Goal: Task Accomplishment & Management: Manage account settings

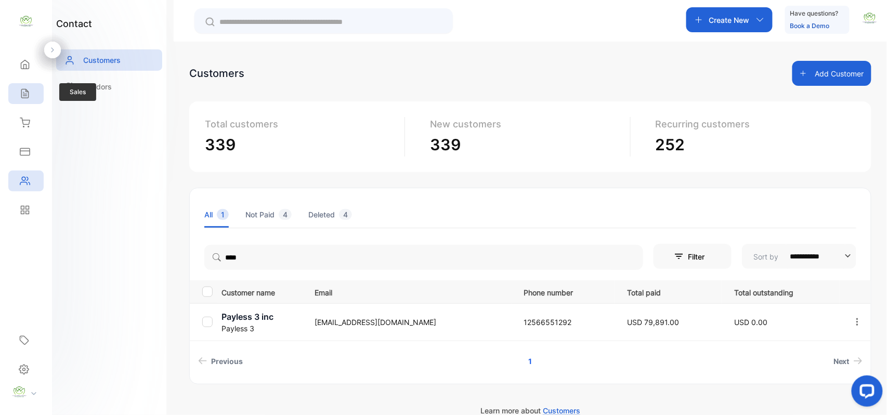
type input "****"
click at [32, 93] on div "Sales" at bounding box center [25, 93] width 35 height 21
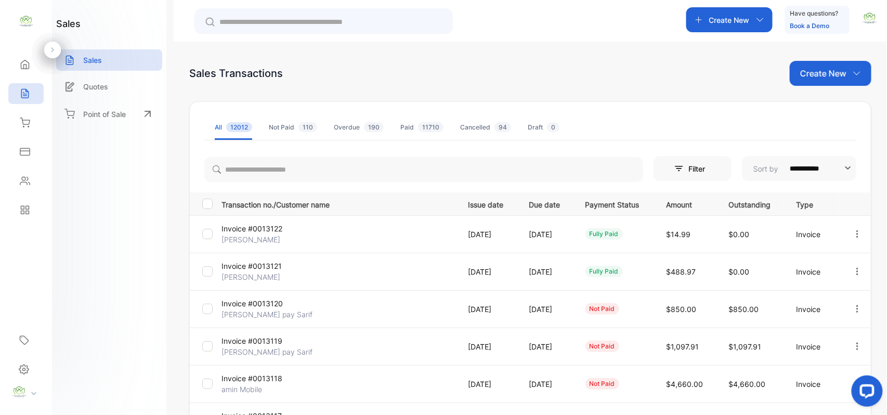
click at [837, 65] on div "Create New" at bounding box center [831, 73] width 82 height 25
click at [824, 101] on div "Invoice" at bounding box center [834, 107] width 73 height 21
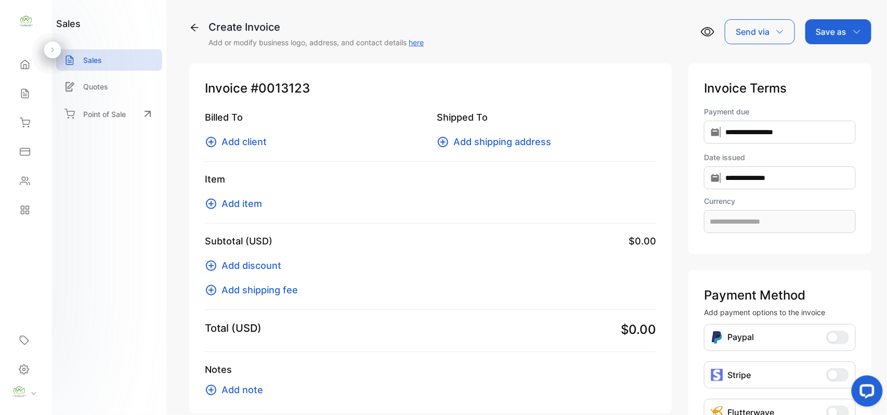
type input "**********"
click at [249, 138] on span "Add client" at bounding box center [243, 142] width 45 height 14
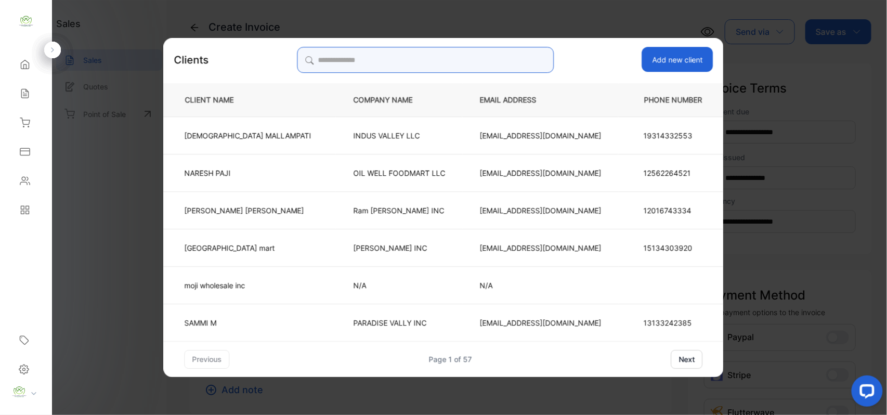
click at [449, 47] on input "search" at bounding box center [425, 60] width 257 height 26
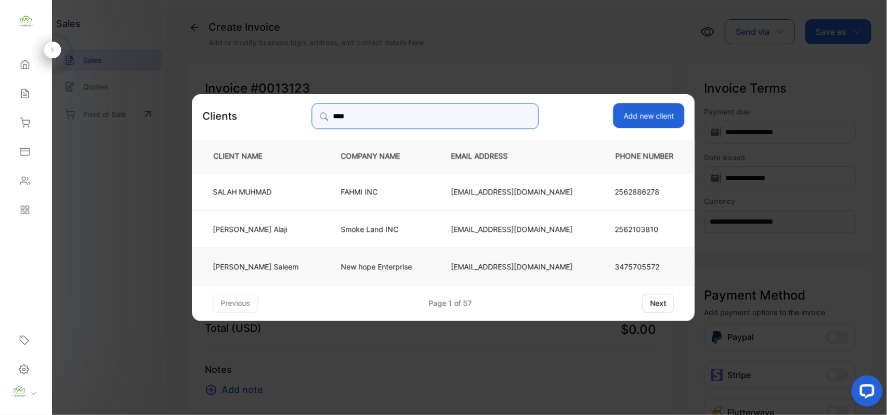
type input "****"
drag, startPoint x: 304, startPoint y: 259, endPoint x: 308, endPoint y: 255, distance: 6.3
click at [308, 256] on td "Salah Saleem" at bounding box center [258, 265] width 132 height 37
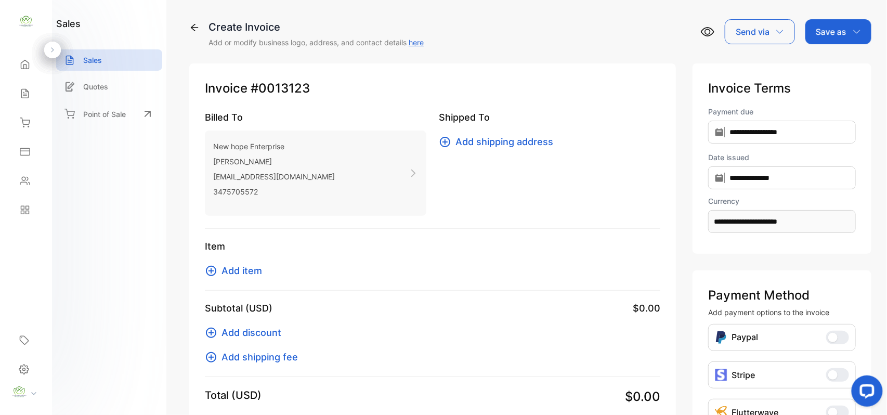
click at [254, 271] on span "Add item" at bounding box center [241, 271] width 41 height 14
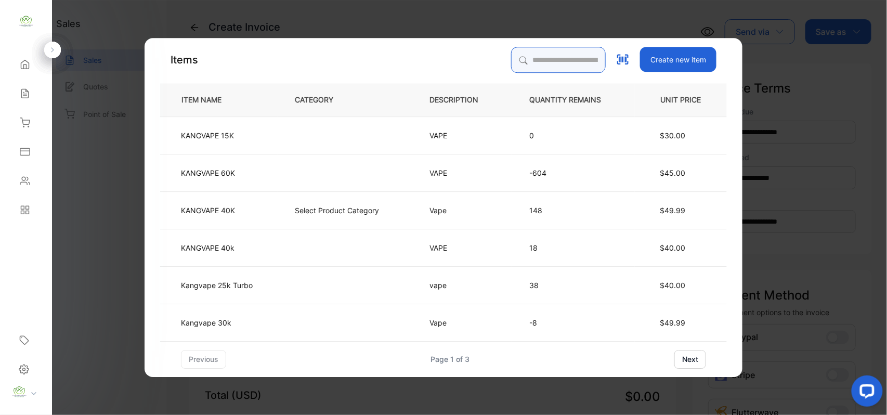
click at [528, 59] on input "search" at bounding box center [558, 60] width 95 height 26
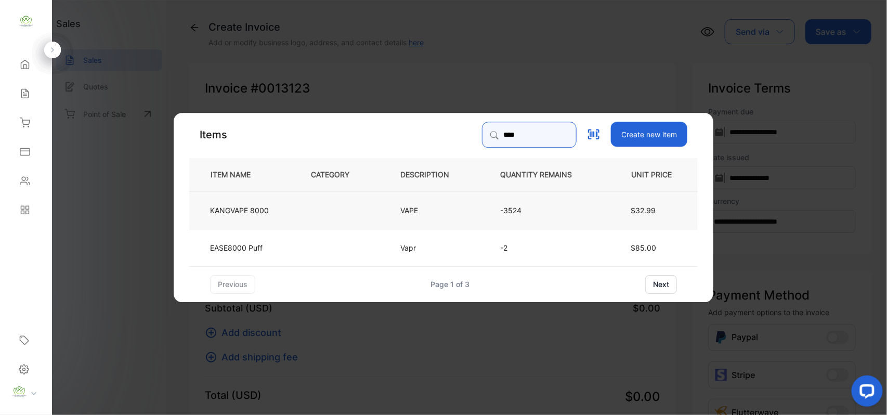
type input "****"
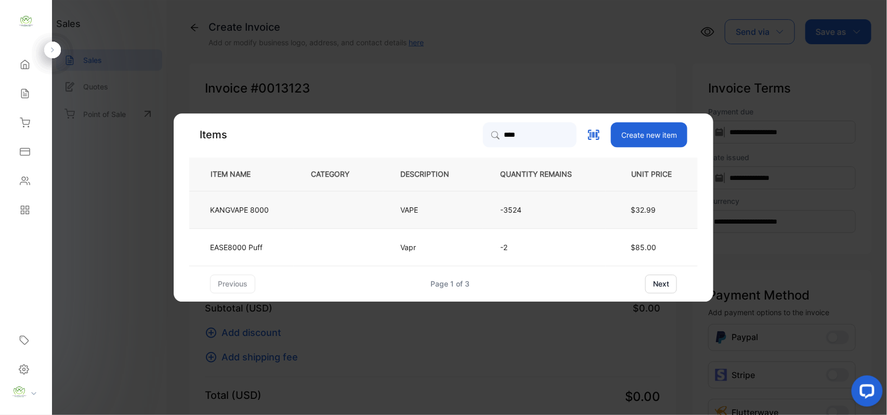
click at [269, 205] on p "KANGVAPE 8000" at bounding box center [239, 209] width 59 height 11
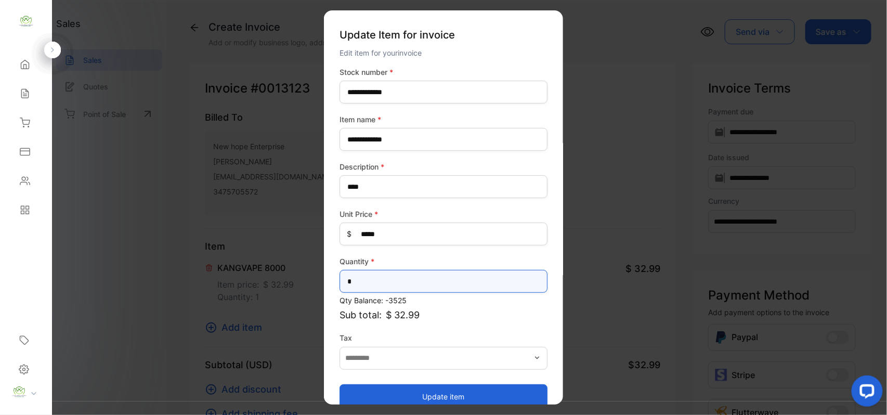
click at [464, 287] on input "*" at bounding box center [443, 281] width 208 height 23
type input "*"
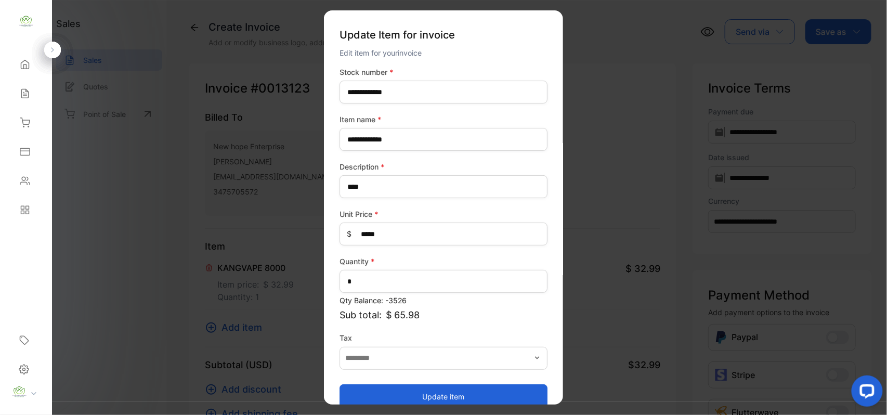
click at [385, 388] on button "Update item" at bounding box center [443, 396] width 208 height 25
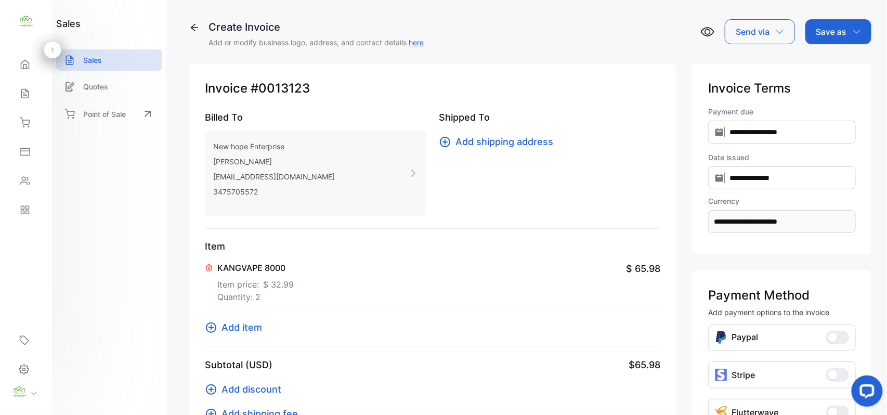
click at [240, 321] on span "Add item" at bounding box center [241, 327] width 41 height 14
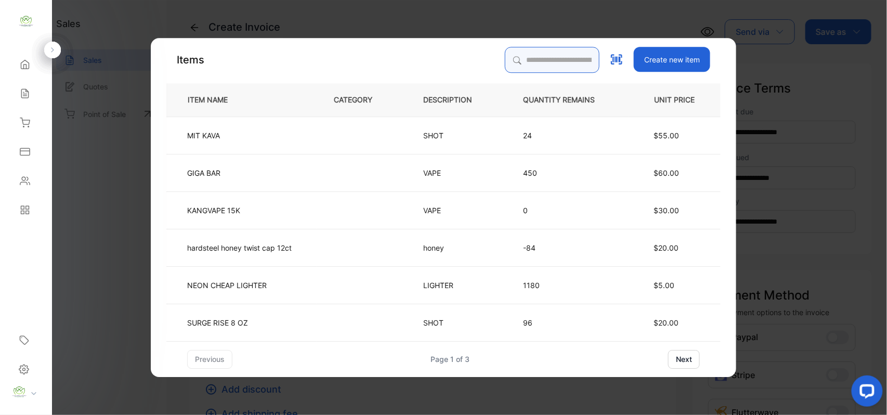
click at [527, 54] on input "search" at bounding box center [552, 60] width 95 height 26
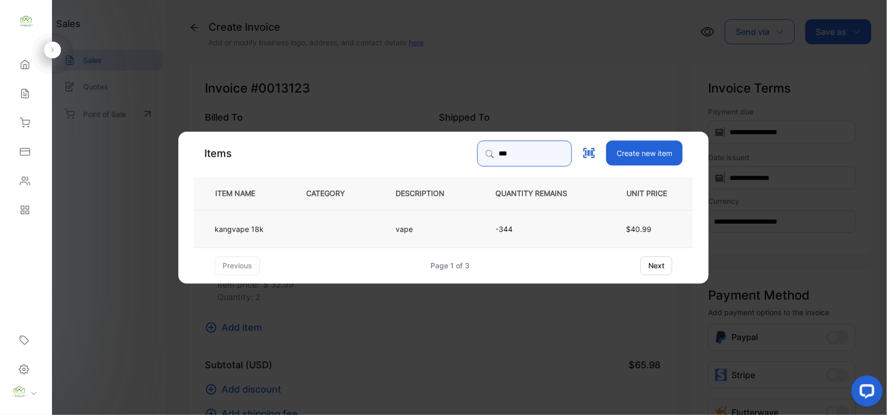
type input "***"
click at [298, 217] on td at bounding box center [333, 227] width 89 height 37
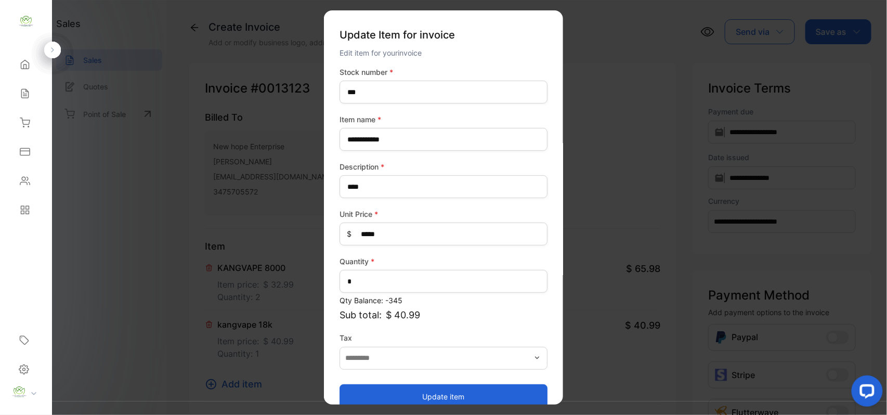
drag, startPoint x: 483, startPoint y: 391, endPoint x: 325, endPoint y: 311, distance: 177.1
click at [480, 388] on button "Update item" at bounding box center [443, 396] width 208 height 25
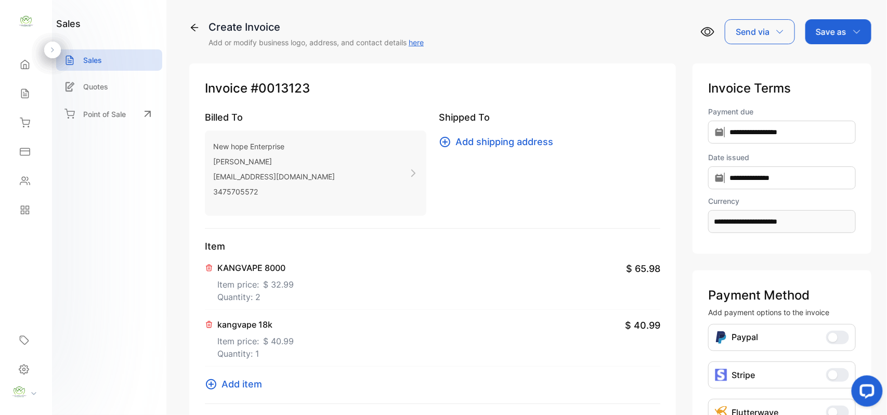
click at [254, 387] on span "Add item" at bounding box center [241, 384] width 41 height 14
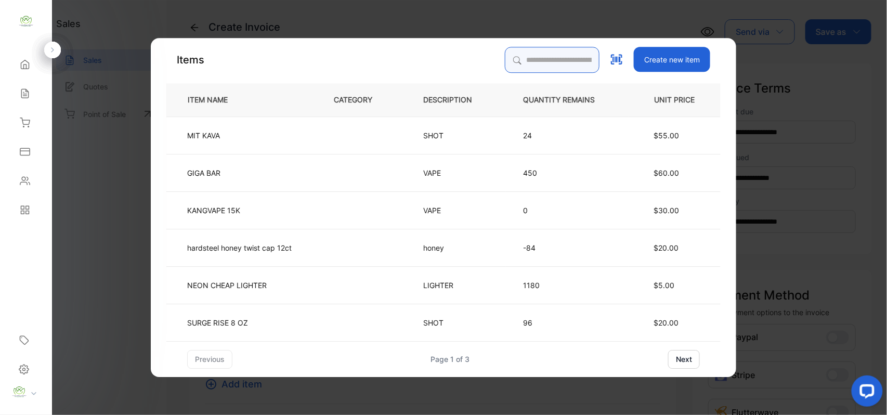
click at [566, 57] on input "search" at bounding box center [552, 60] width 95 height 26
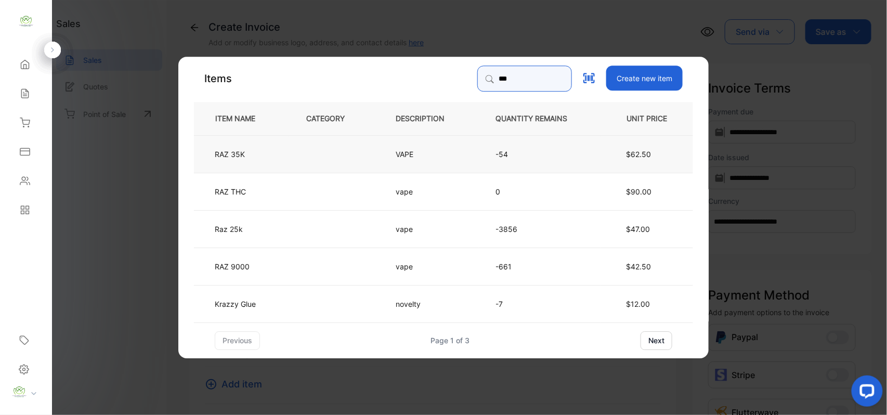
type input "***"
click at [337, 152] on td at bounding box center [333, 153] width 89 height 37
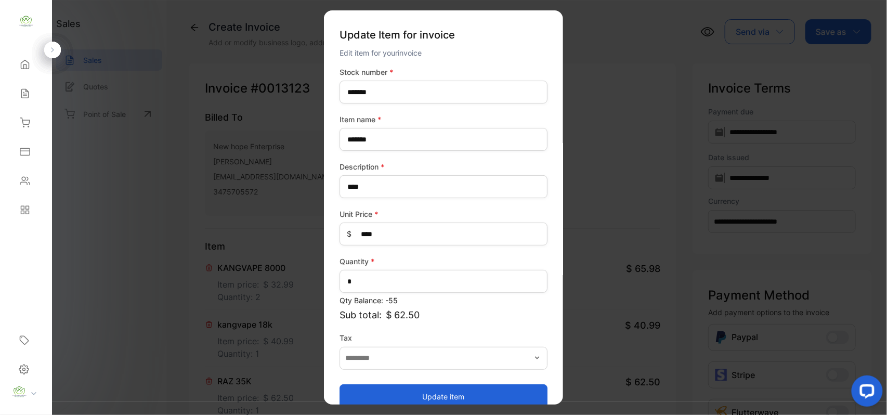
click at [429, 391] on button "Update item" at bounding box center [443, 396] width 208 height 25
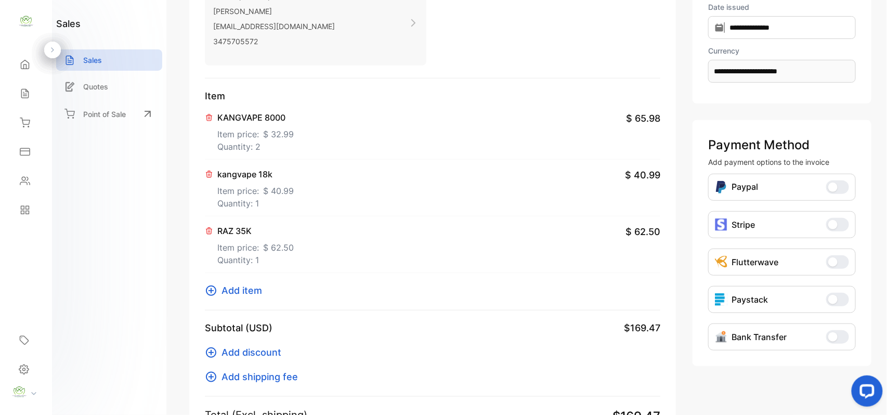
scroll to position [323, 0]
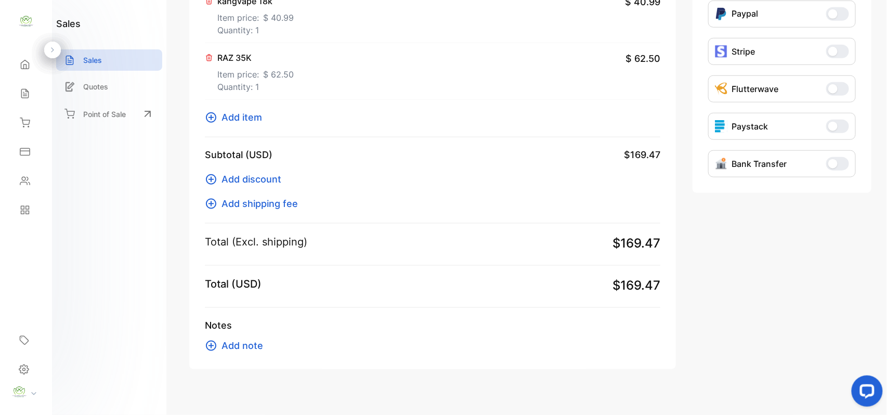
click at [233, 117] on span "Add item" at bounding box center [241, 117] width 41 height 14
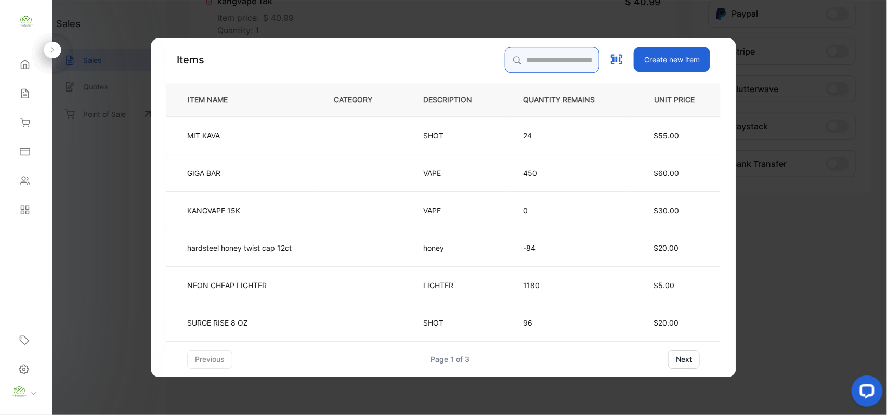
click at [527, 61] on input "search" at bounding box center [552, 60] width 95 height 26
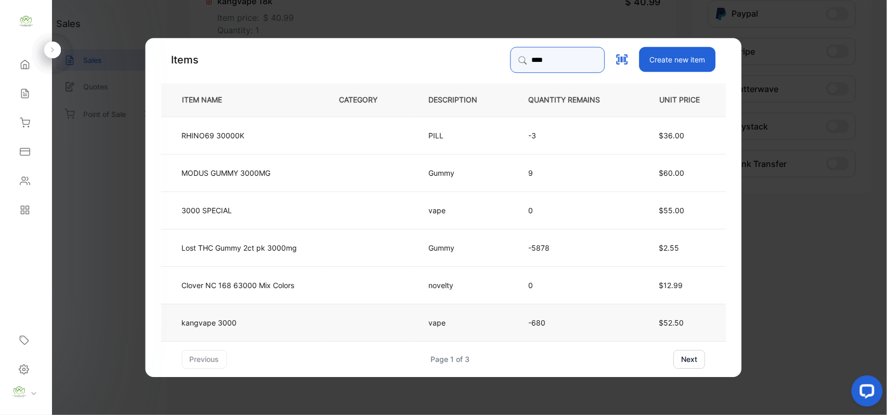
type input "****"
drag, startPoint x: 398, startPoint y: 321, endPoint x: 406, endPoint y: 318, distance: 9.4
click at [406, 318] on td at bounding box center [366, 321] width 89 height 37
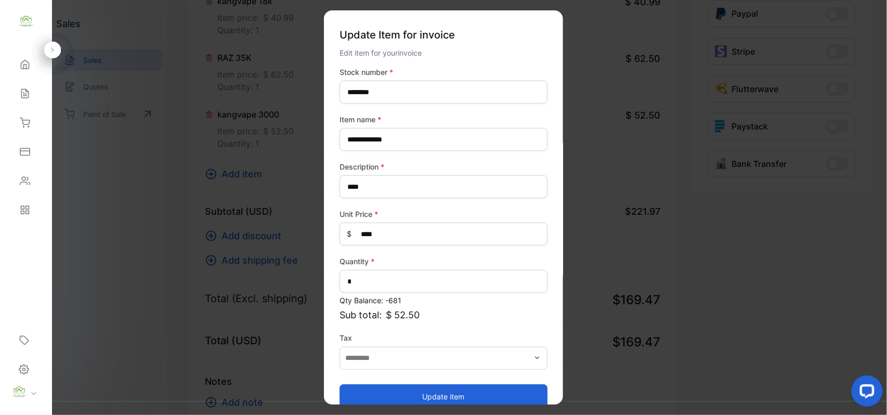
drag, startPoint x: 526, startPoint y: 393, endPoint x: 337, endPoint y: 216, distance: 258.5
click at [520, 387] on button "Update item" at bounding box center [443, 396] width 208 height 25
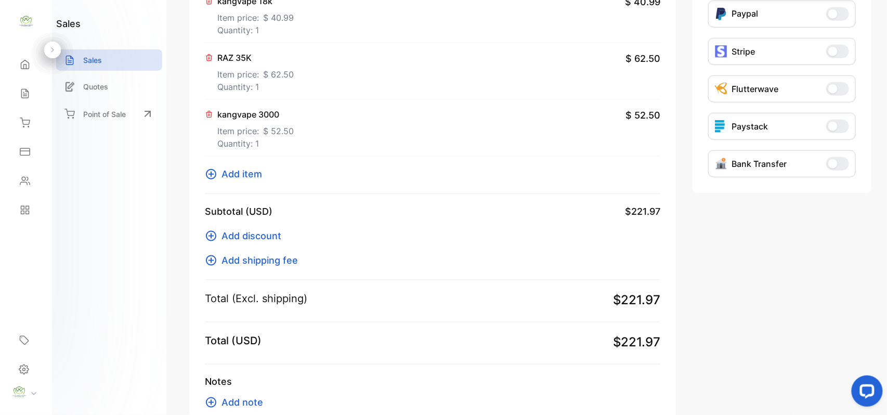
click at [252, 170] on span "Add item" at bounding box center [241, 174] width 41 height 14
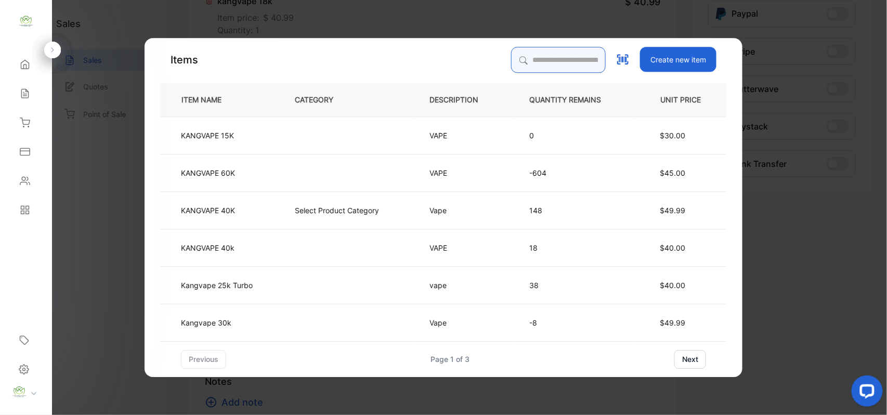
click at [533, 59] on input "search" at bounding box center [558, 60] width 95 height 26
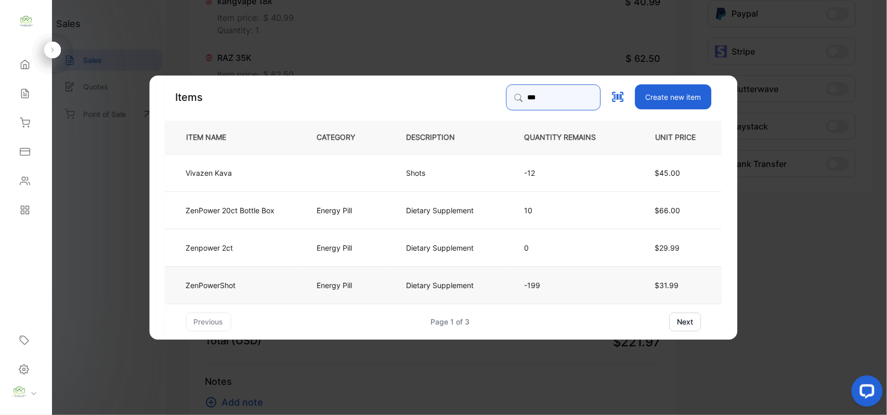
type input "***"
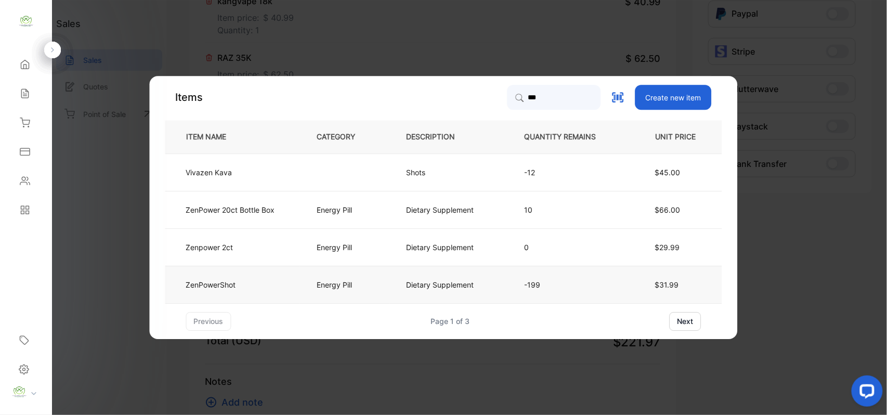
click at [233, 291] on td "ZenPowerShot" at bounding box center [232, 284] width 135 height 37
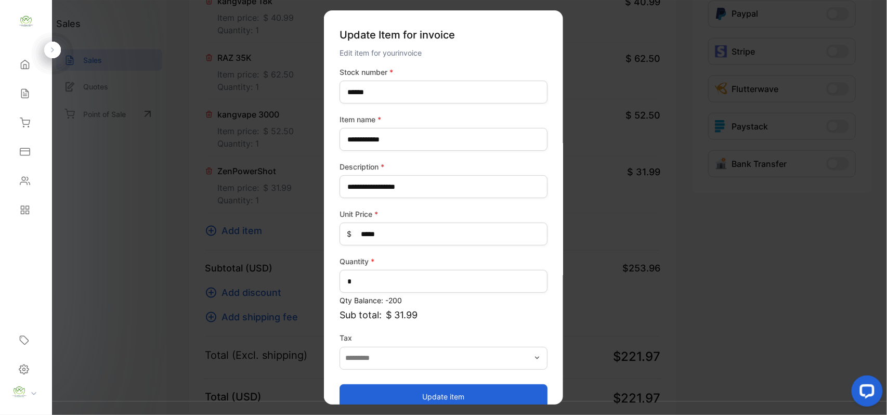
drag, startPoint x: 450, startPoint y: 385, endPoint x: 450, endPoint y: 395, distance: 9.9
click at [450, 392] on button "Update item" at bounding box center [443, 396] width 208 height 25
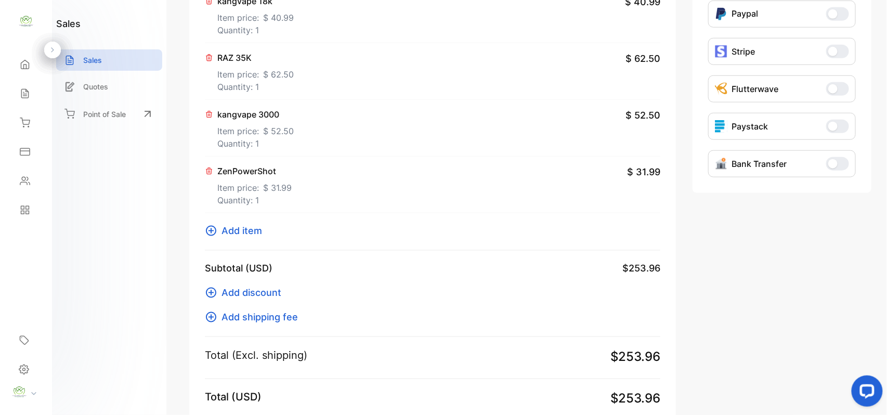
click at [244, 233] on span "Add item" at bounding box center [241, 231] width 41 height 14
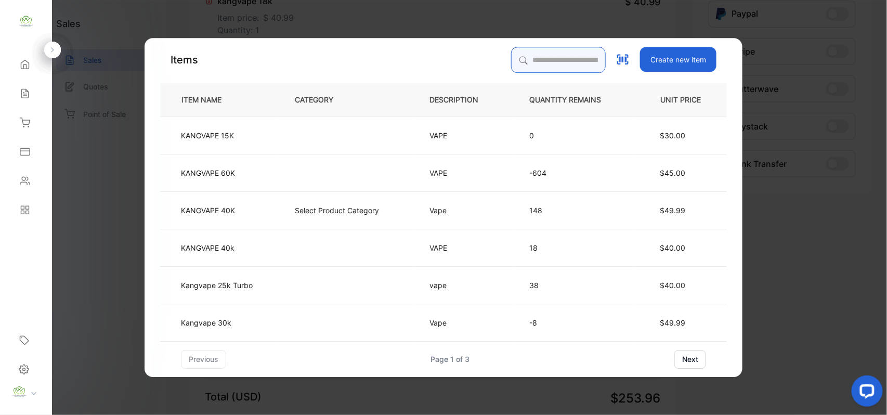
click at [542, 59] on input "search" at bounding box center [558, 60] width 95 height 26
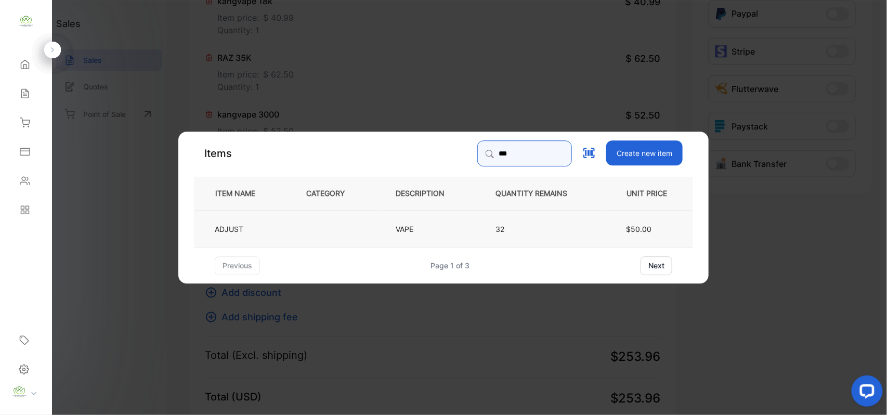
type input "***"
click at [453, 224] on td "VAPE" at bounding box center [428, 227] width 100 height 37
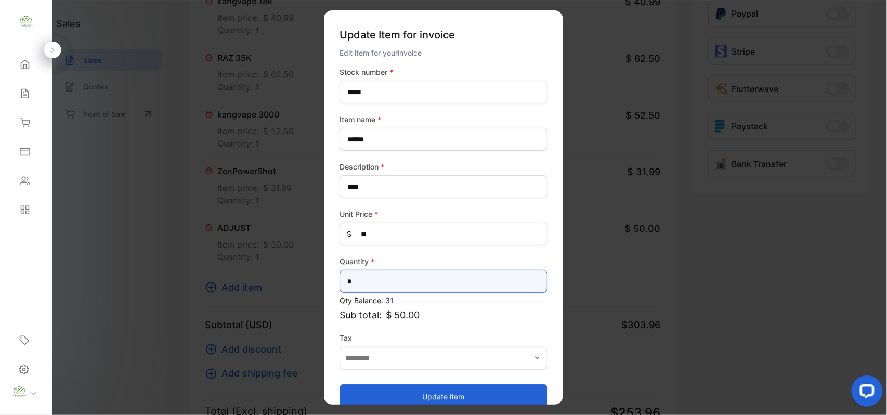
click at [448, 281] on input "*" at bounding box center [443, 281] width 208 height 23
type input "*"
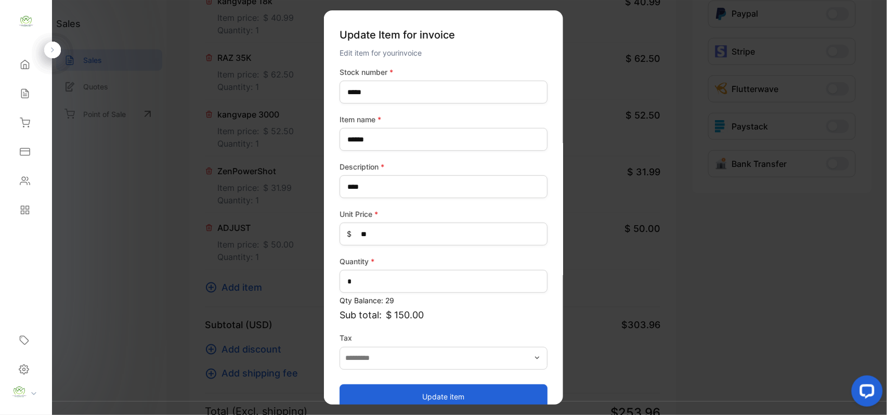
click at [421, 385] on button "Update item" at bounding box center [443, 396] width 208 height 25
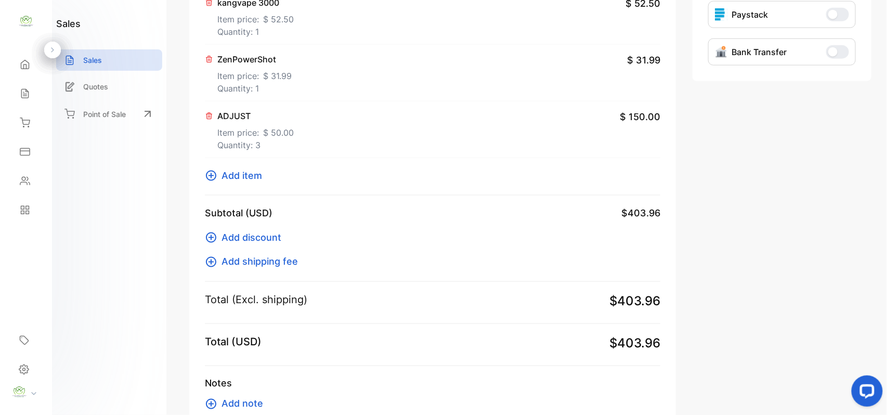
scroll to position [507, 0]
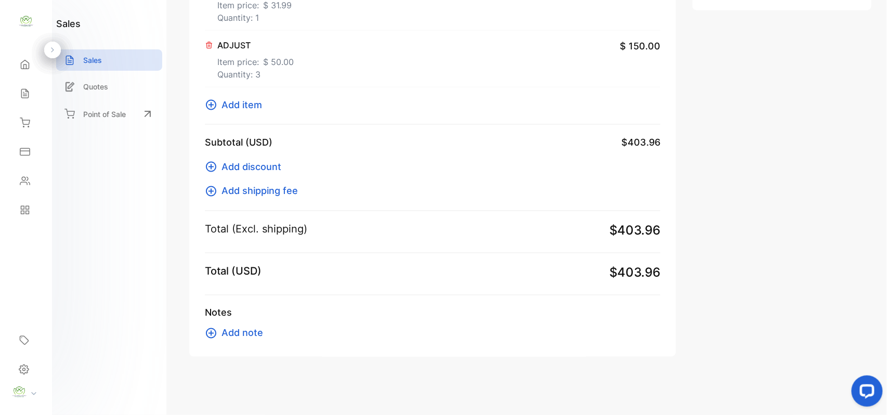
click at [245, 68] on p "Quantity: 3" at bounding box center [255, 74] width 76 height 12
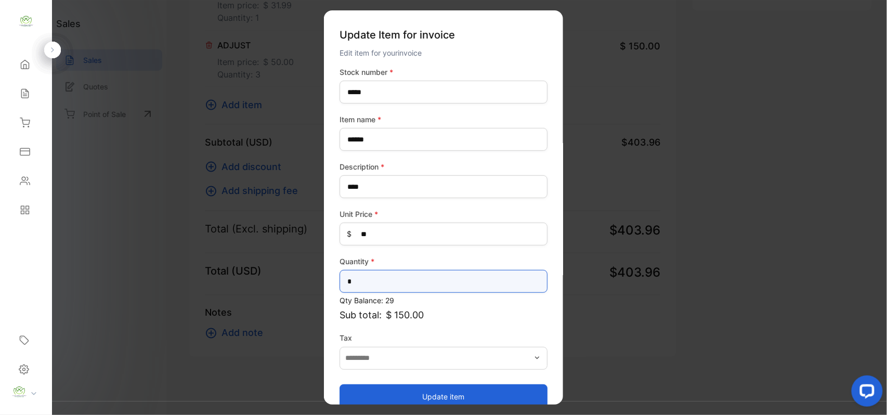
click at [453, 291] on input "*" at bounding box center [443, 281] width 208 height 23
drag, startPoint x: 449, startPoint y: 291, endPoint x: 129, endPoint y: 298, distance: 319.8
click at [189, 357] on div "Update Item for invoice Edit item for your invoice Stock number * ***** Item na…" at bounding box center [432, 357] width 487 height 0
type input "*"
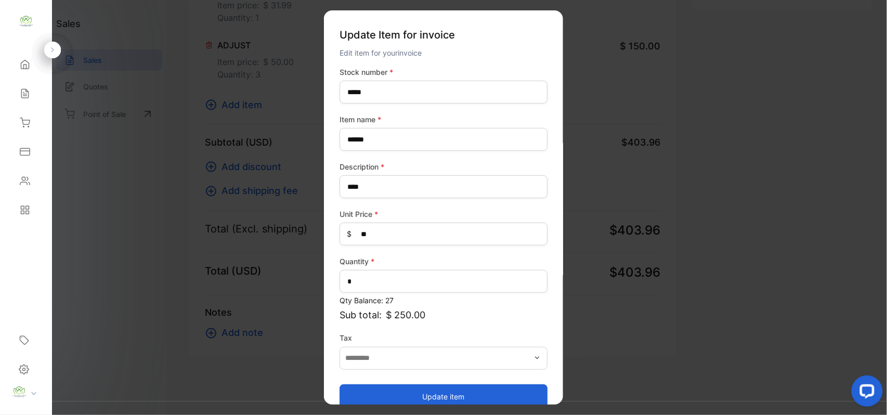
click at [492, 388] on button "Update item" at bounding box center [443, 396] width 208 height 25
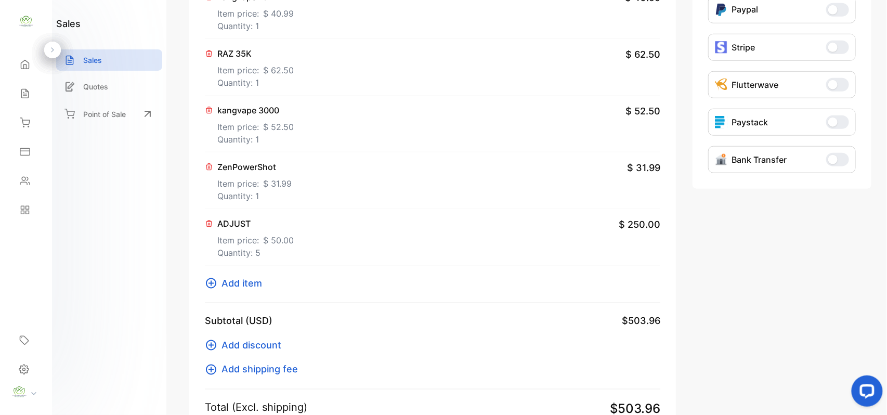
scroll to position [183, 0]
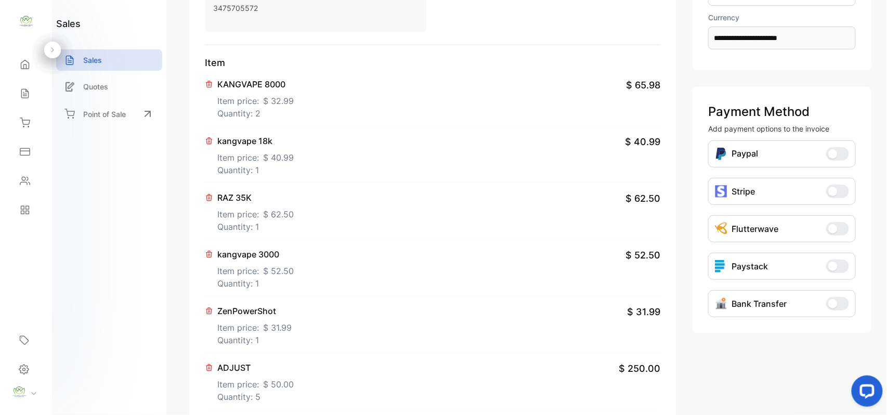
click at [269, 164] on p "Quantity: 1" at bounding box center [255, 170] width 76 height 12
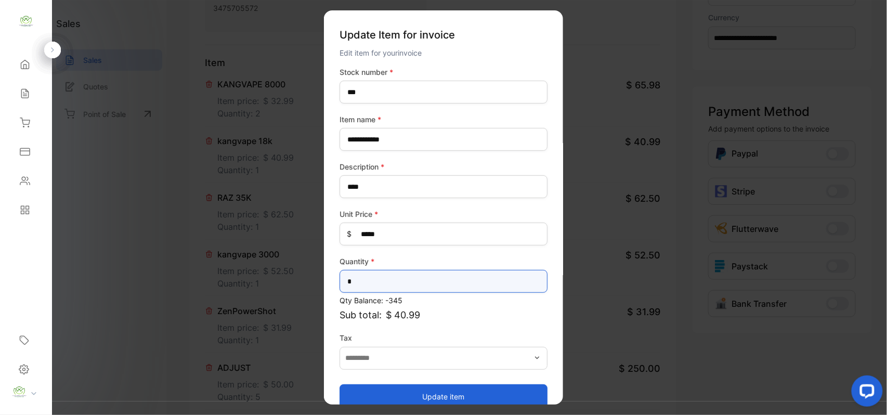
click at [378, 285] on input "*" at bounding box center [443, 281] width 208 height 23
type input "*"
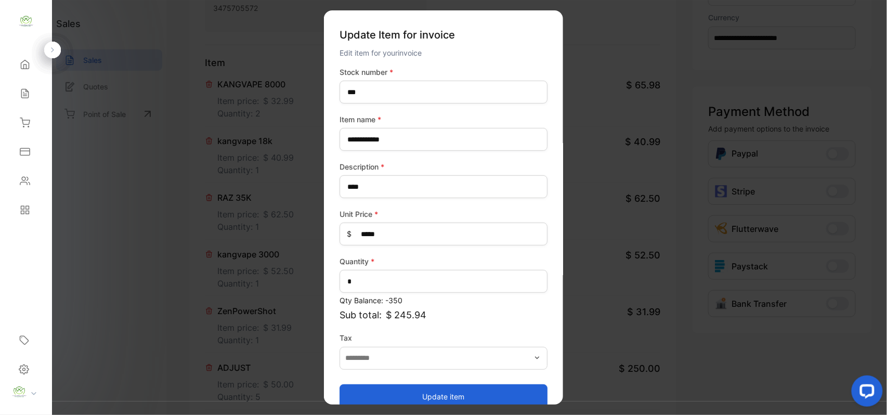
click at [440, 394] on button "Update item" at bounding box center [443, 396] width 208 height 25
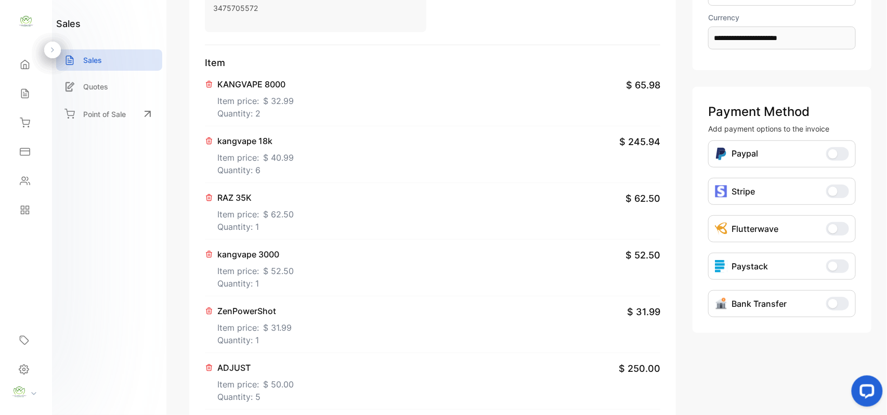
click at [271, 273] on span "$ 52.50" at bounding box center [278, 271] width 31 height 12
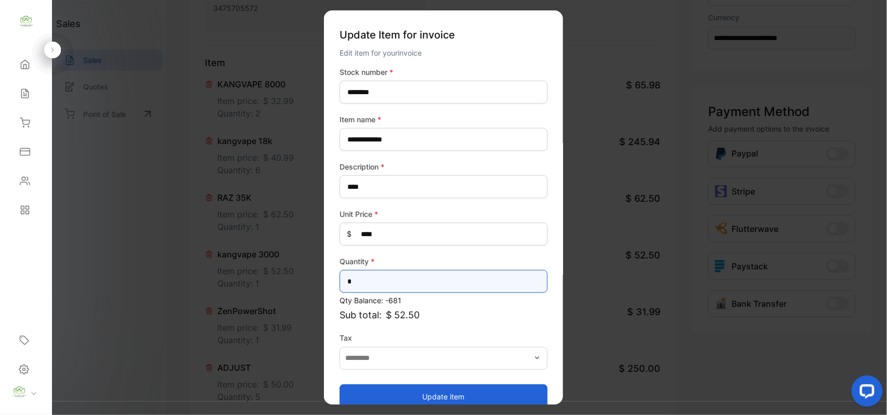
click at [431, 291] on input "*" at bounding box center [443, 281] width 208 height 23
type input "*"
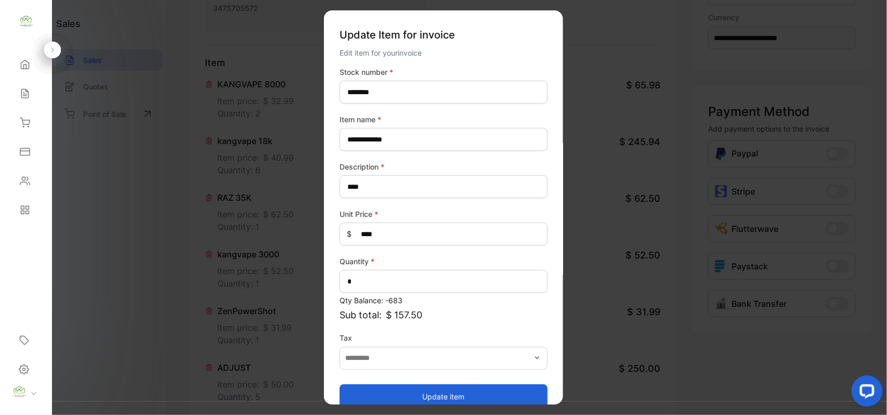
click at [393, 399] on button "Update item" at bounding box center [443, 396] width 208 height 25
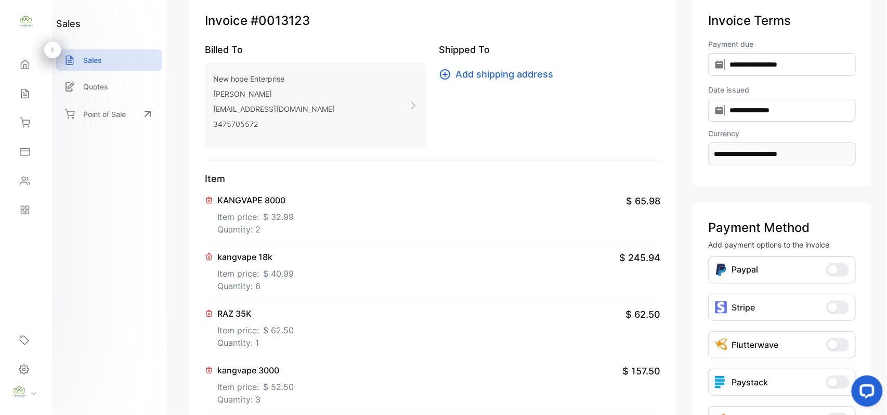
scroll to position [0, 0]
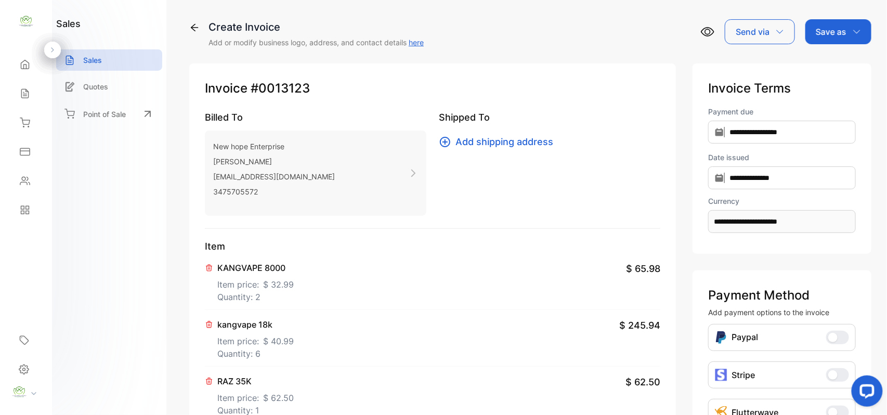
click at [842, 37] on p "Save as" at bounding box center [831, 31] width 31 height 12
click at [825, 59] on div "Invoice" at bounding box center [836, 66] width 60 height 21
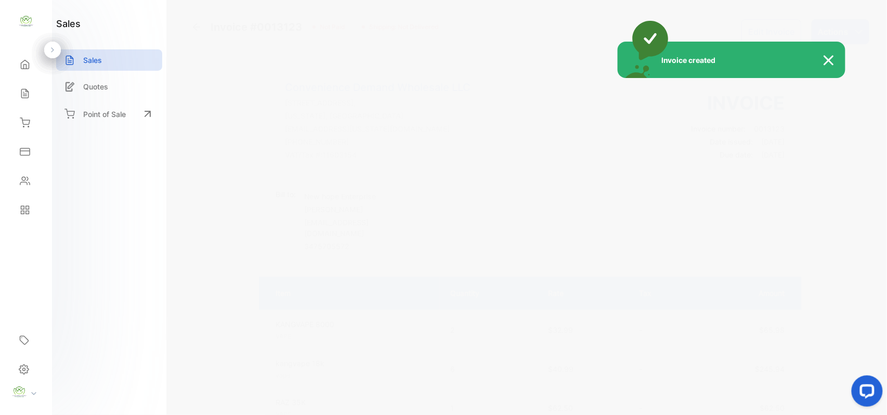
drag, startPoint x: 843, startPoint y: 25, endPoint x: 845, endPoint y: 15, distance: 10.2
click at [845, 15] on div "Invoice created" at bounding box center [443, 207] width 887 height 415
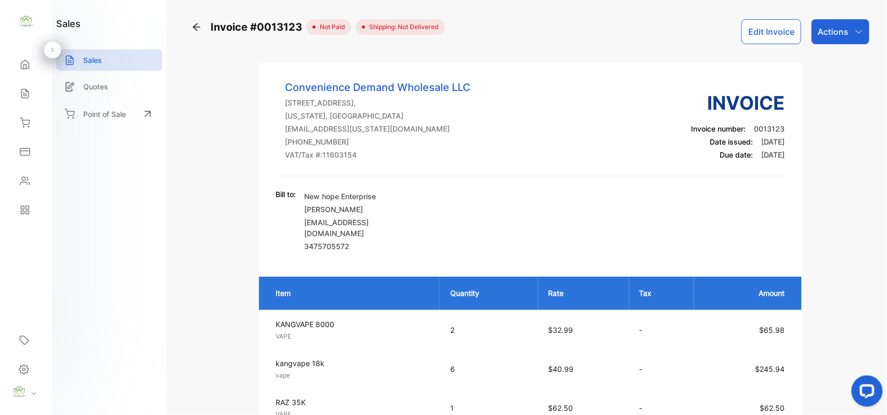
click at [847, 15] on div "Invoice #0013123 not paid Shipping: Not Delivered Edit Invoice Actions Convenie…" at bounding box center [530, 207] width 713 height 415
click at [846, 38] on div "Actions" at bounding box center [840, 31] width 58 height 25
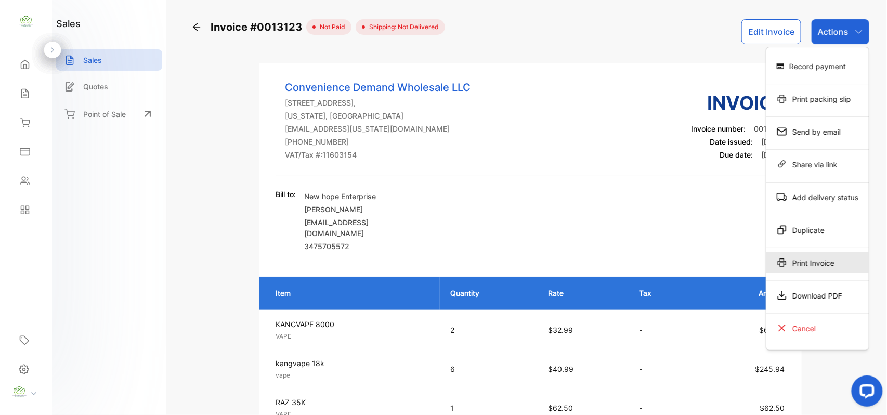
click at [781, 257] on div "Print Invoice" at bounding box center [817, 262] width 102 height 21
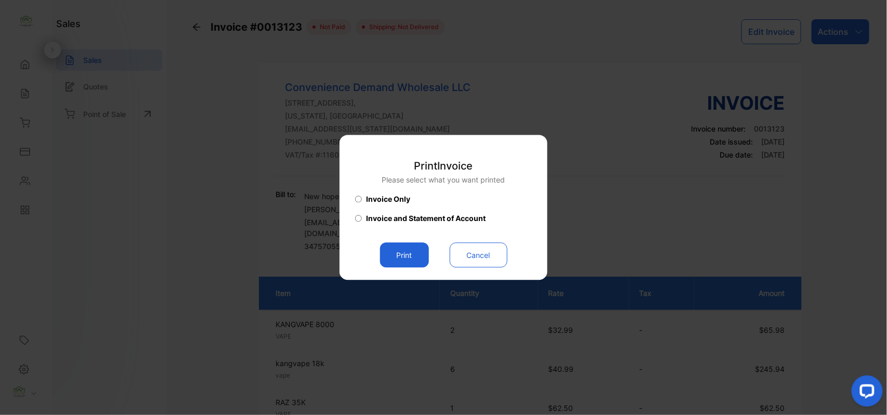
drag, startPoint x: 401, startPoint y: 255, endPoint x: 412, endPoint y: 250, distance: 11.9
click at [406, 252] on button "Print" at bounding box center [404, 255] width 49 height 25
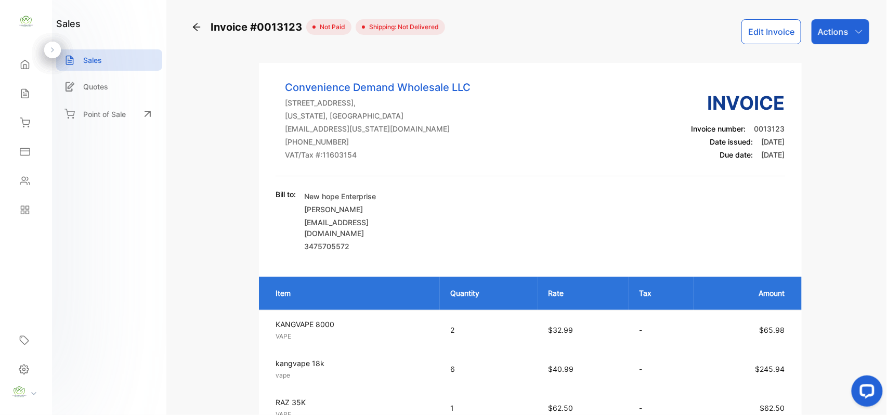
click at [776, 35] on button "Edit Invoice" at bounding box center [771, 31] width 60 height 25
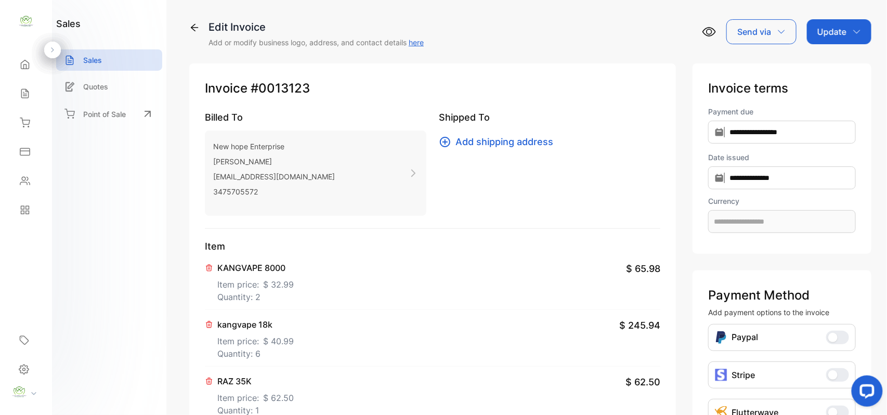
type input "**********"
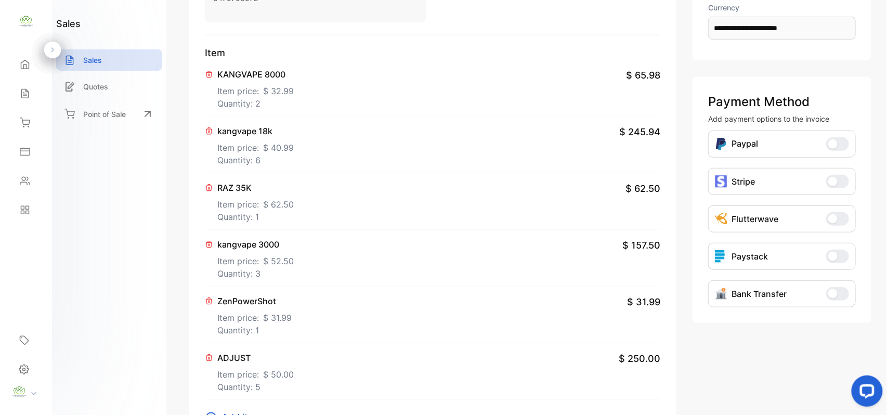
scroll to position [323, 0]
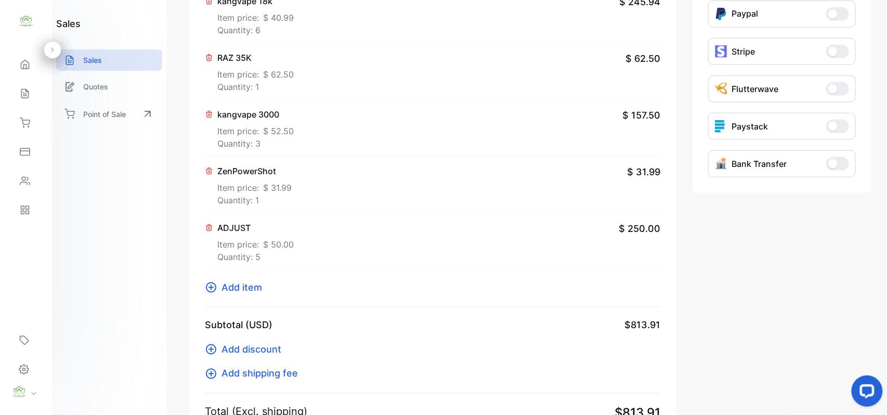
click at [252, 86] on p "Quantity: 1" at bounding box center [255, 87] width 76 height 12
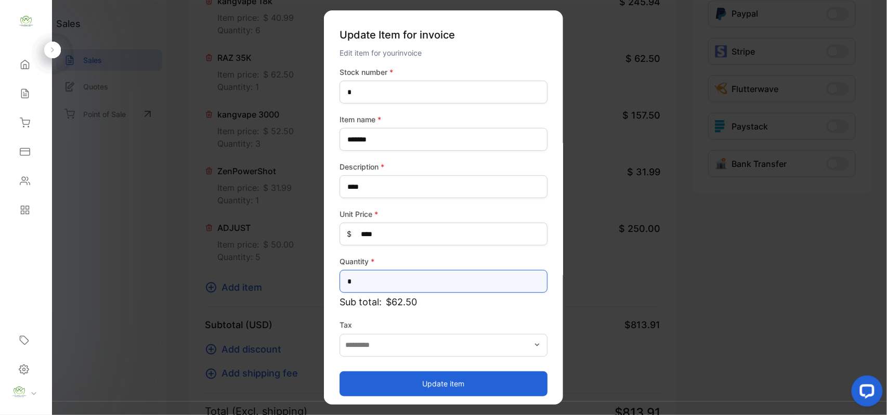
click at [421, 271] on input "*" at bounding box center [443, 281] width 208 height 23
type input "*"
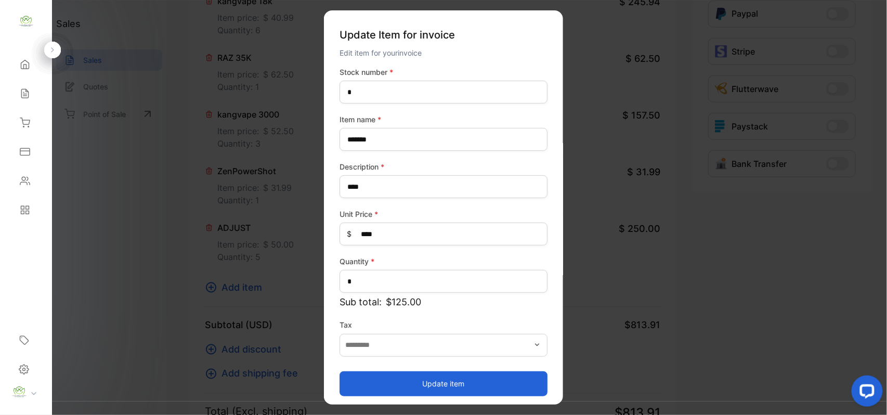
click at [389, 390] on button "Update item" at bounding box center [443, 383] width 208 height 25
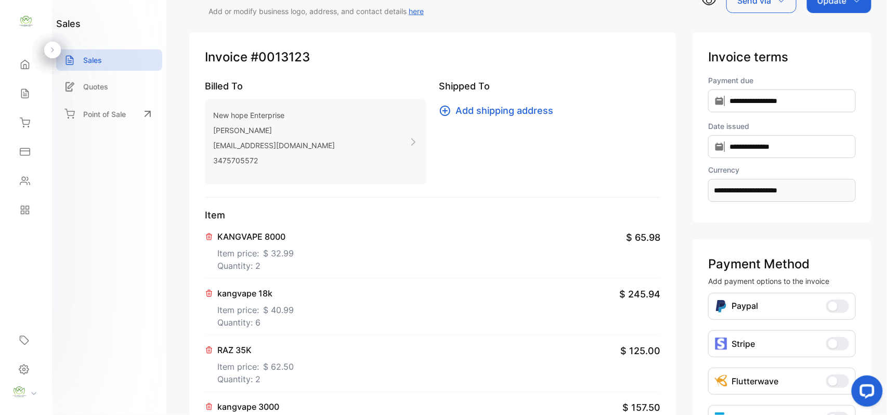
scroll to position [0, 0]
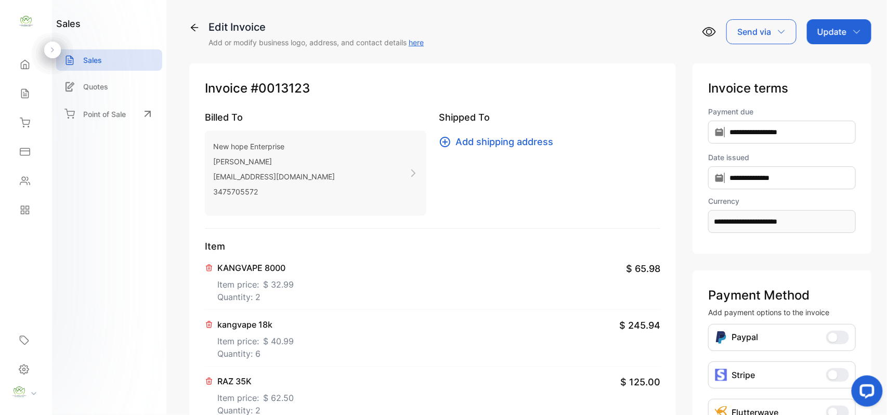
click at [836, 40] on div "Update" at bounding box center [839, 31] width 64 height 25
click at [826, 72] on div "Invoice" at bounding box center [841, 66] width 60 height 21
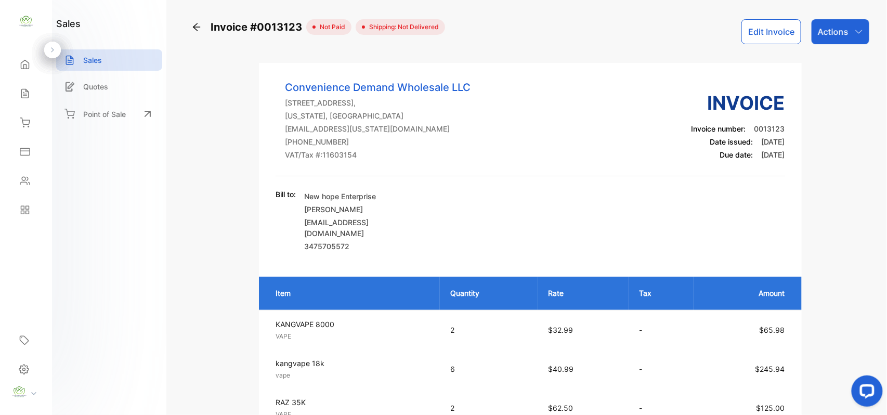
drag, startPoint x: 828, startPoint y: 30, endPoint x: 841, endPoint y: 45, distance: 19.5
click at [839, 44] on div "Actions" at bounding box center [840, 31] width 58 height 25
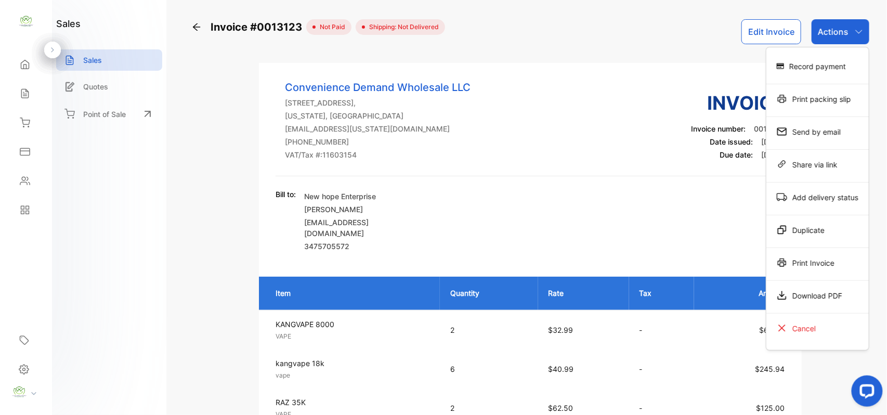
click at [834, 61] on div "Record payment" at bounding box center [817, 66] width 102 height 21
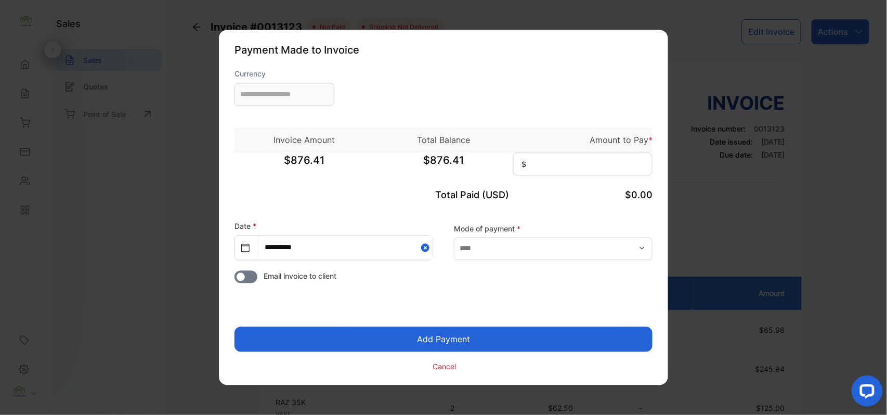
type input "**********"
click at [576, 156] on input at bounding box center [582, 164] width 139 height 23
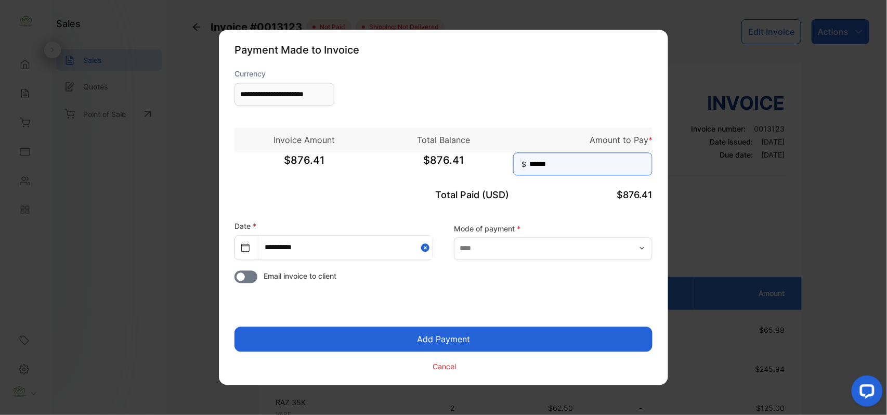
type input "******"
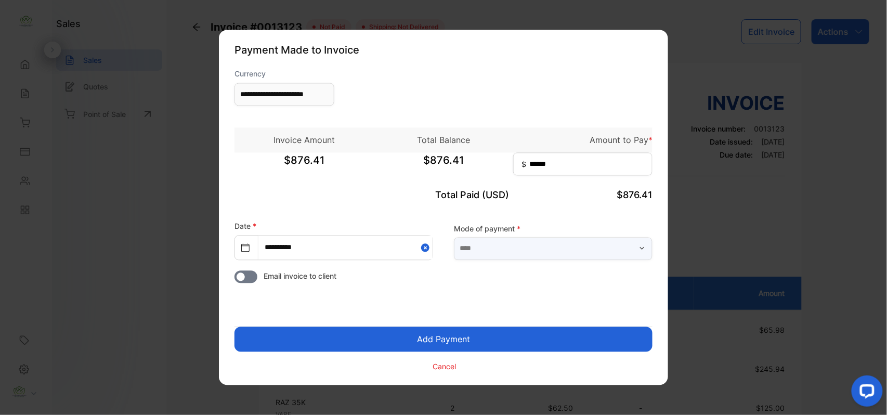
click at [601, 253] on input "text" at bounding box center [553, 248] width 199 height 23
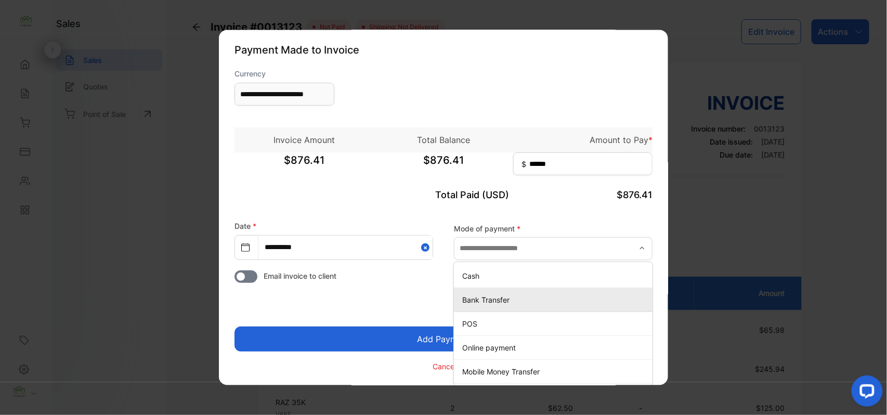
click at [507, 304] on p "Bank Transfer" at bounding box center [555, 299] width 186 height 11
type input "**********"
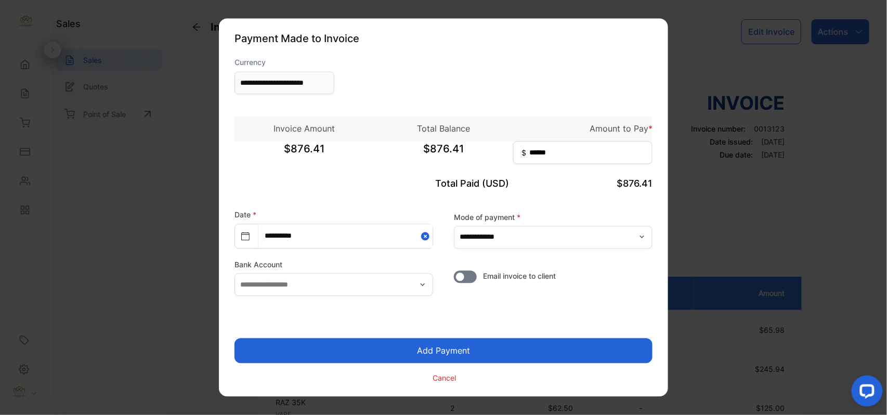
click at [492, 342] on button "Add Payment" at bounding box center [443, 350] width 418 height 25
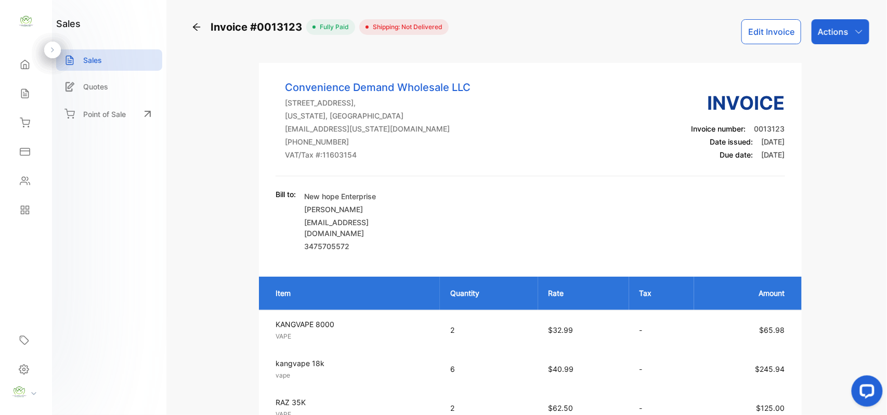
click at [851, 34] on div "Actions" at bounding box center [840, 31] width 58 height 25
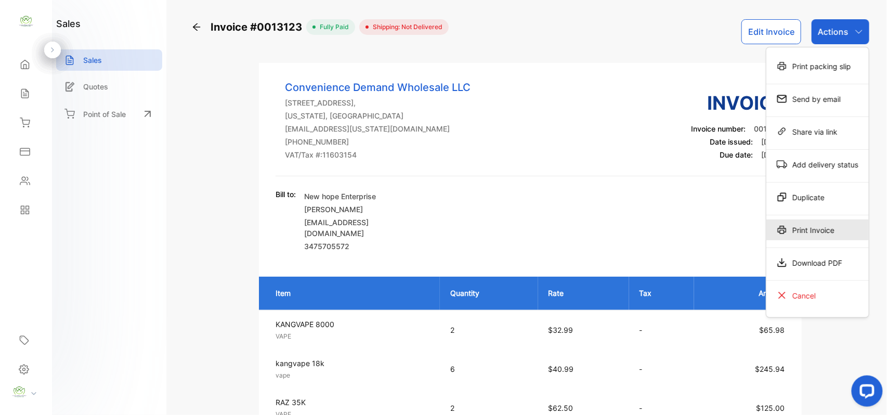
click at [839, 227] on div "Print Invoice" at bounding box center [817, 229] width 102 height 21
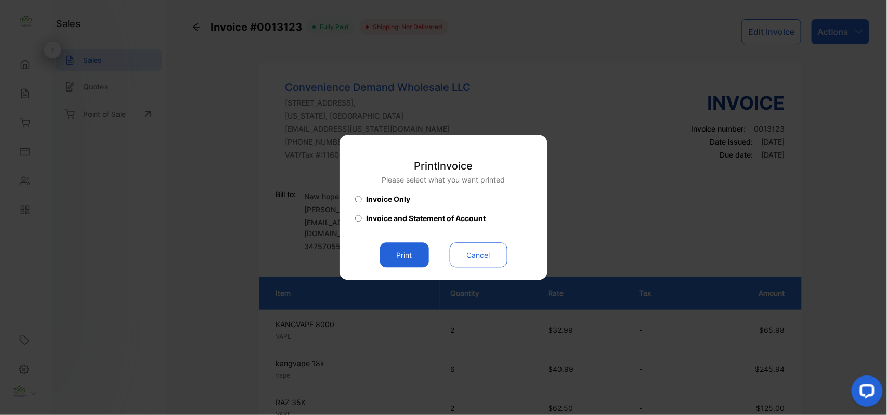
click at [405, 256] on button "Print" at bounding box center [404, 255] width 49 height 25
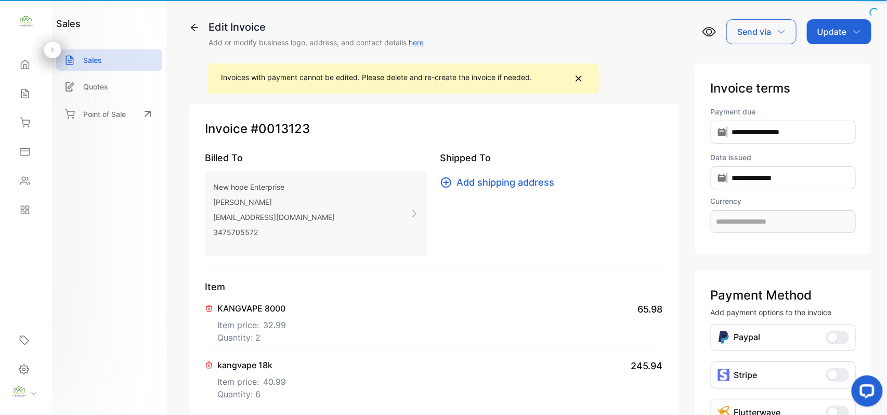
type input "**********"
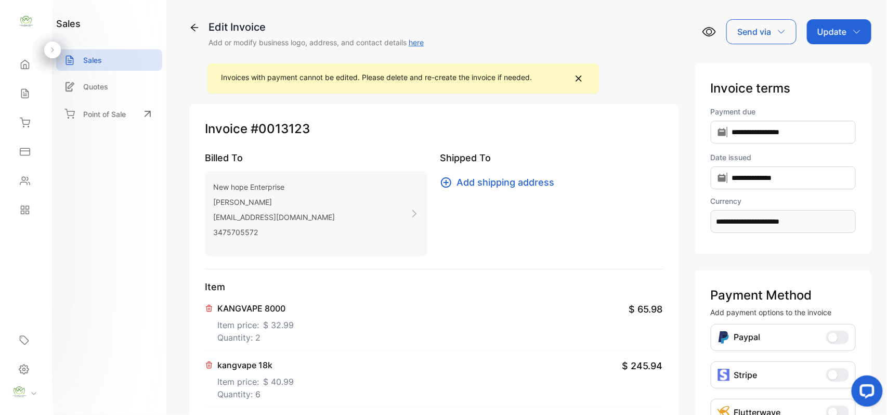
click at [28, 101] on div "Sales" at bounding box center [25, 93] width 35 height 21
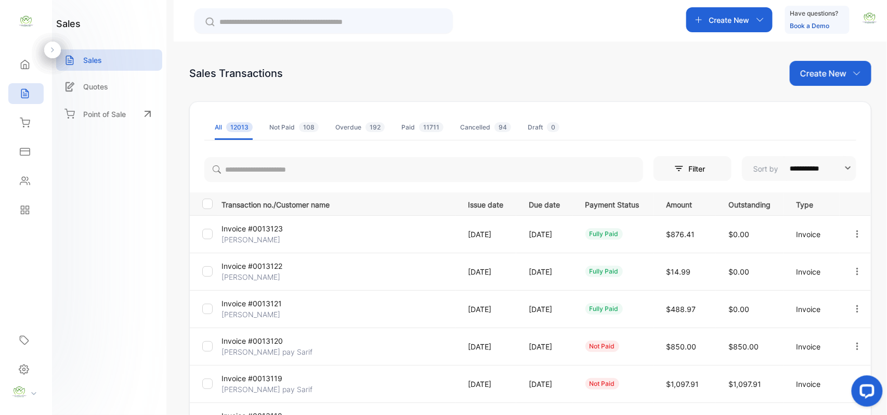
scroll to position [267, 0]
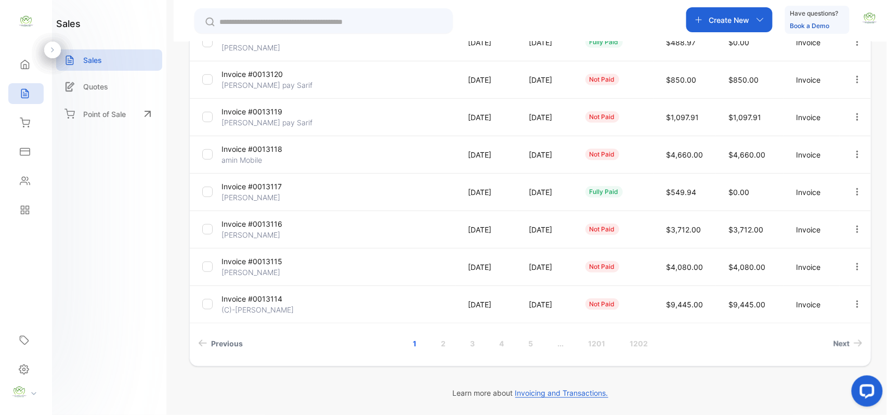
click at [248, 154] on p "amin Mobile" at bounding box center [260, 159] width 78 height 11
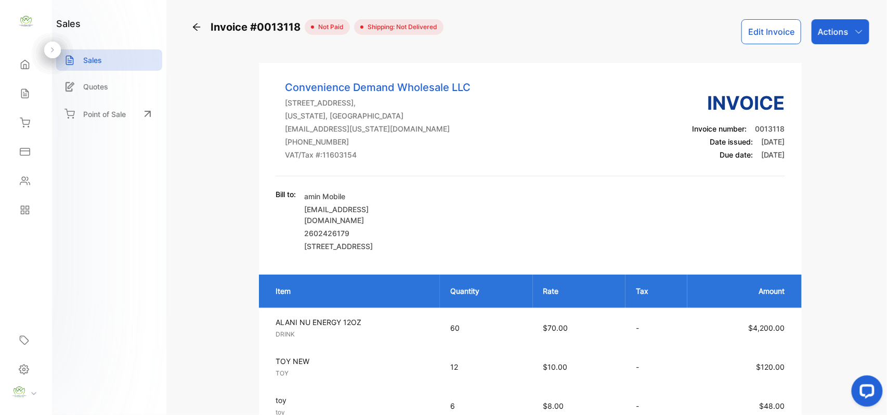
click at [752, 25] on button "Edit Invoice" at bounding box center [771, 31] width 60 height 25
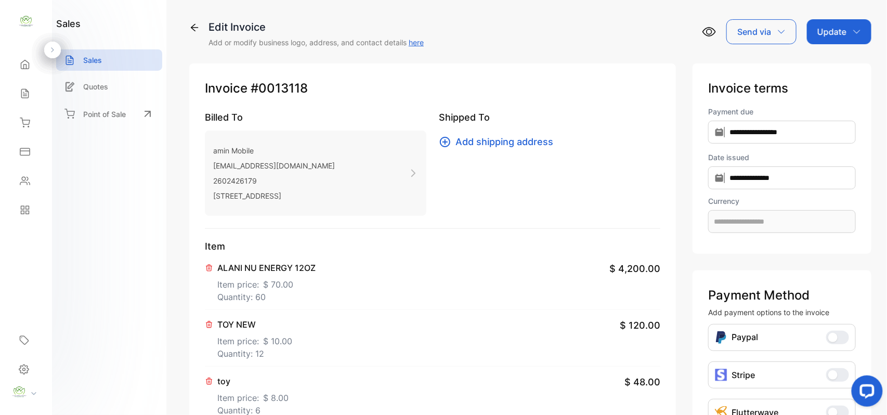
type input "**********"
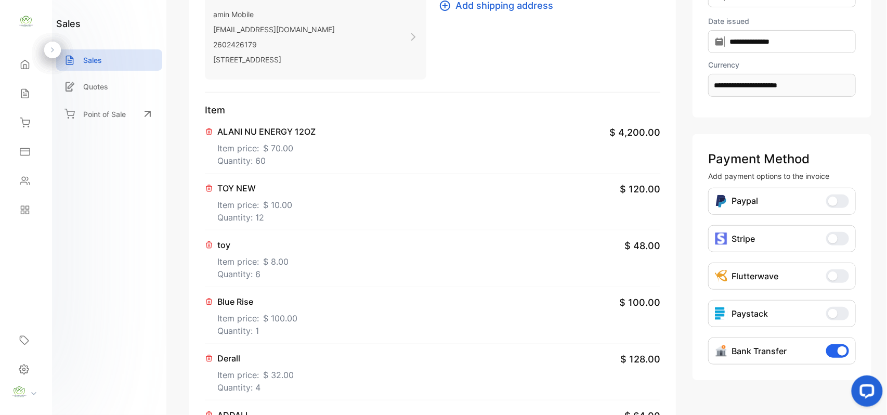
scroll to position [323, 0]
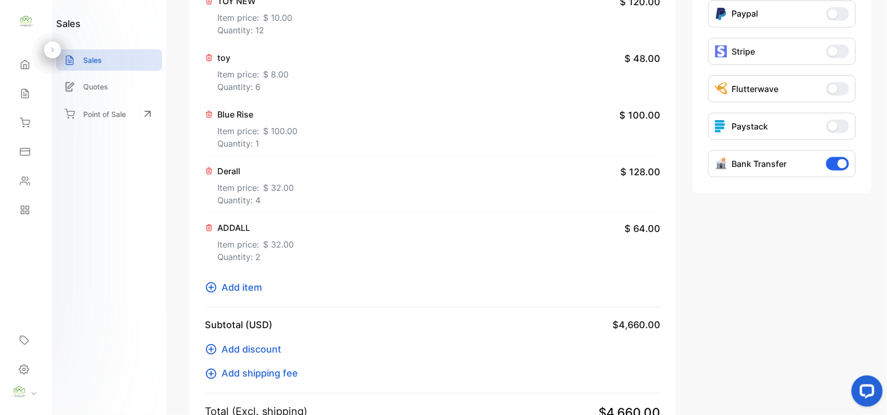
click at [240, 290] on span "Add item" at bounding box center [241, 287] width 41 height 14
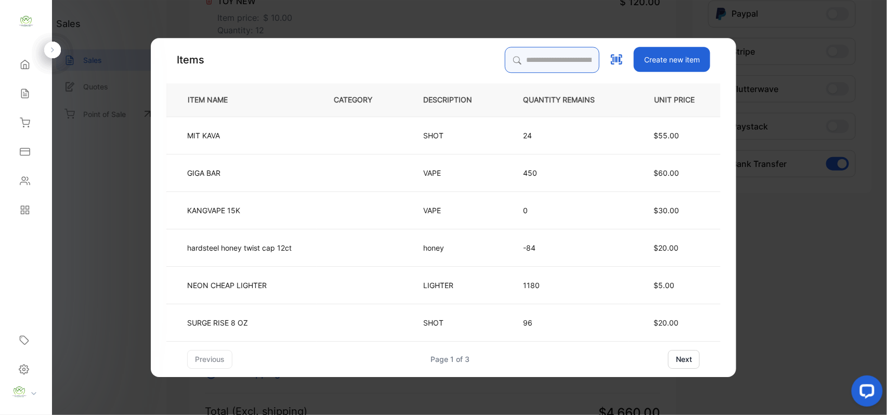
click at [538, 56] on input "search" at bounding box center [552, 60] width 95 height 26
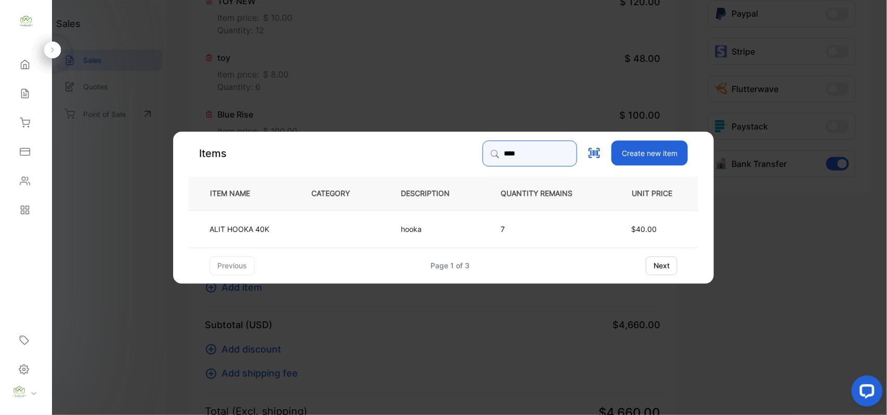
type input "****"
click at [308, 227] on td at bounding box center [338, 227] width 89 height 37
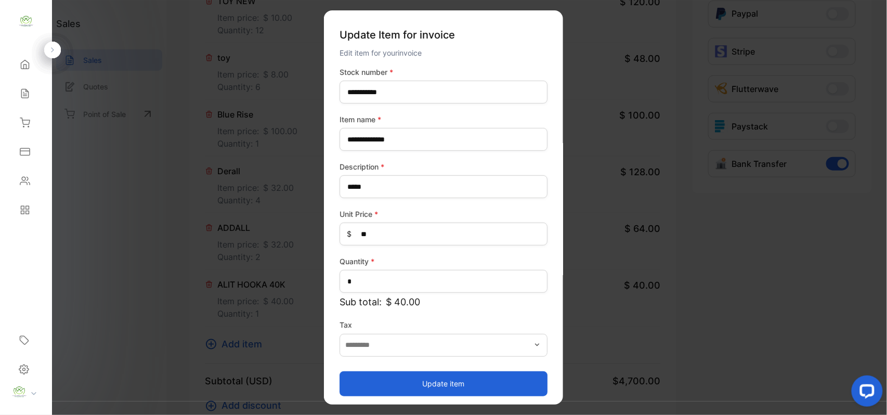
click at [462, 384] on button "Update item" at bounding box center [443, 383] width 208 height 25
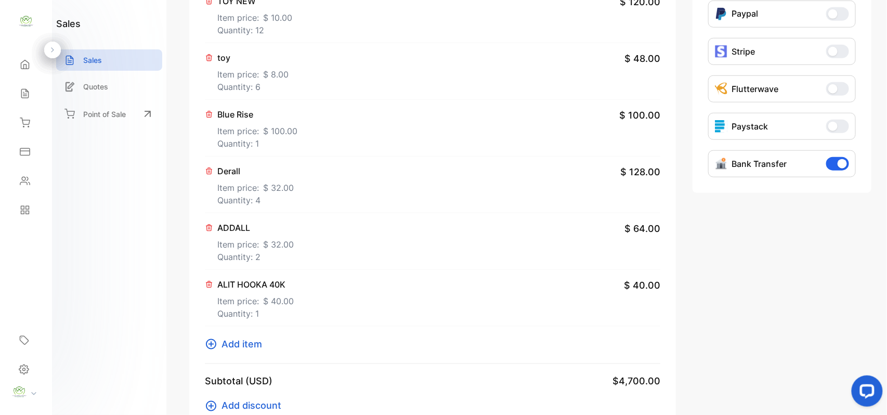
scroll to position [0, 0]
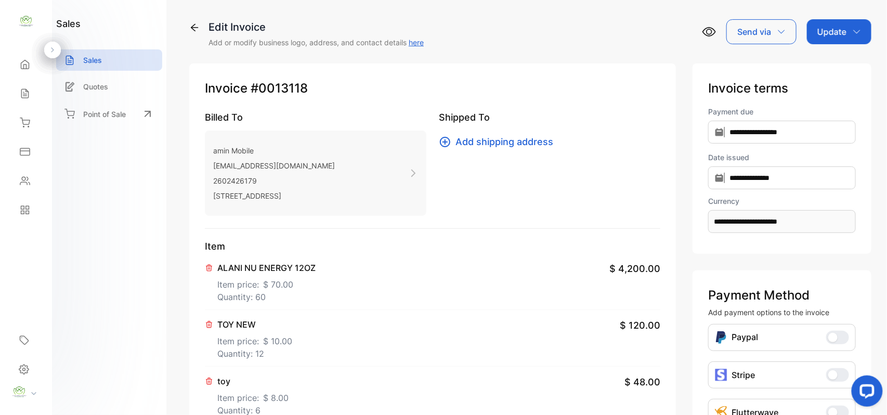
click at [830, 38] on div "Update" at bounding box center [839, 31] width 64 height 25
click at [830, 61] on div "Invoice" at bounding box center [841, 66] width 60 height 21
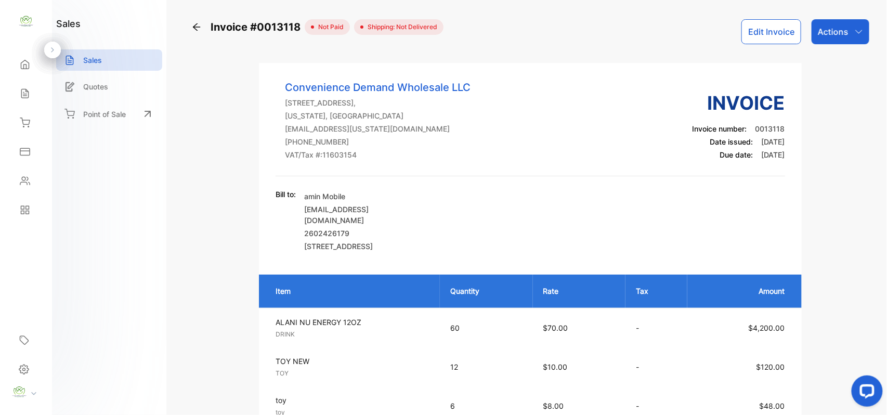
click at [836, 37] on p "Actions" at bounding box center [833, 31] width 31 height 12
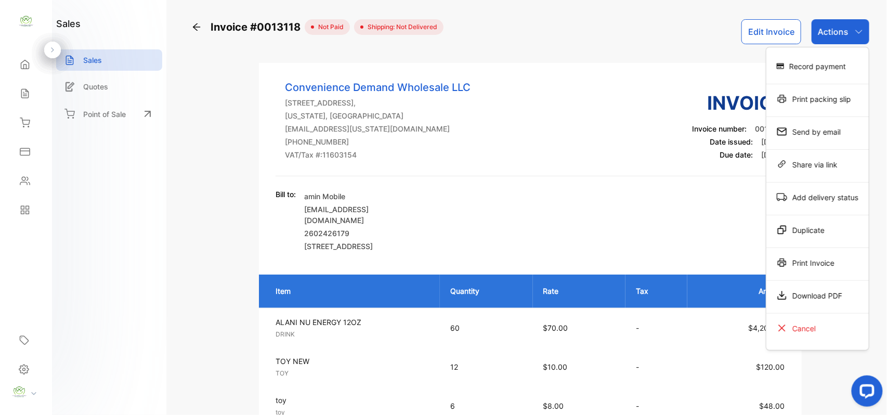
click at [822, 130] on div "Send by email" at bounding box center [817, 131] width 102 height 21
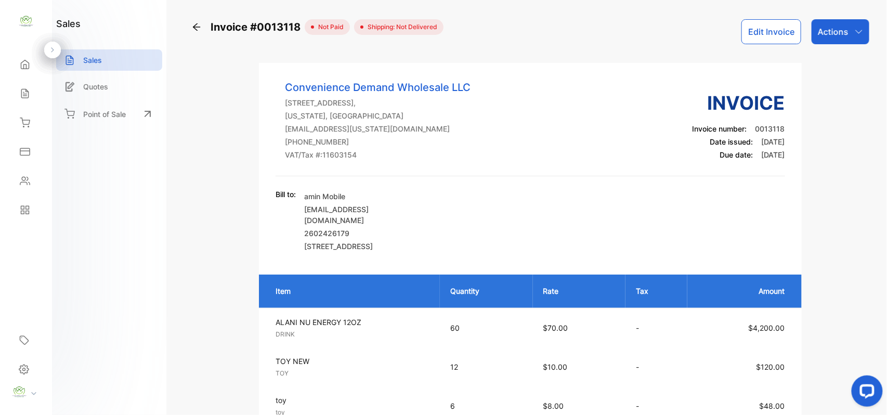
click at [832, 29] on p "Actions" at bounding box center [833, 31] width 31 height 12
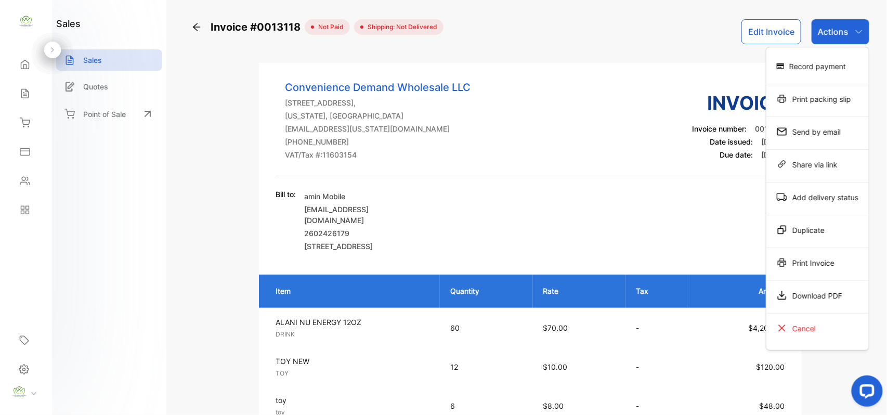
click at [846, 134] on div "Send by email" at bounding box center [817, 131] width 102 height 21
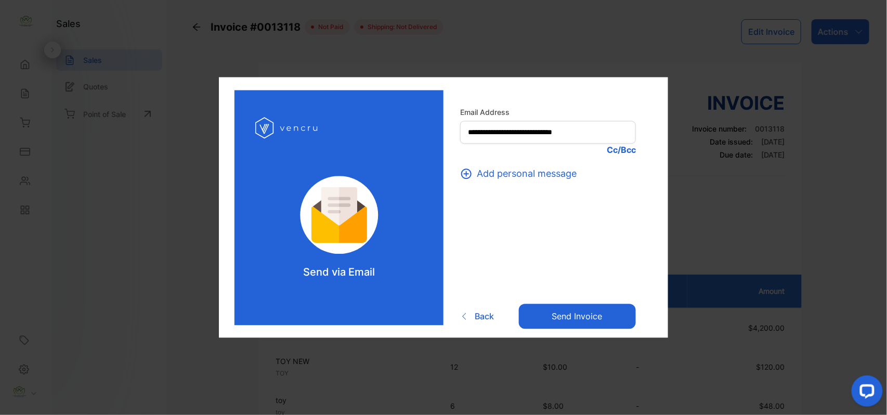
click at [559, 315] on button "Send invoice" at bounding box center [577, 316] width 117 height 25
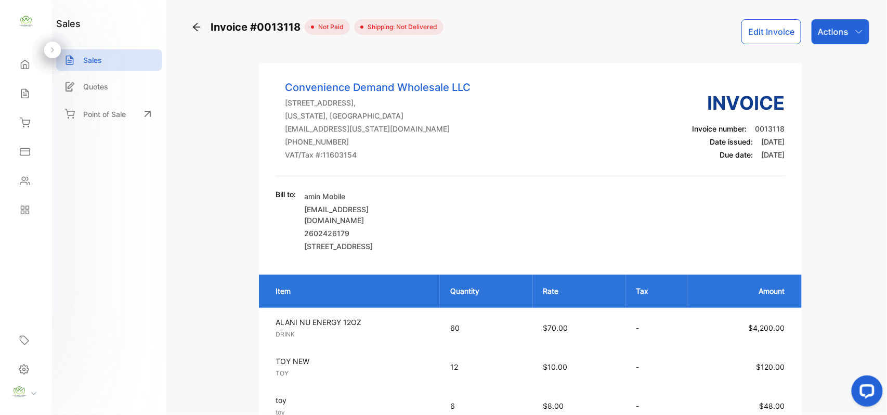
click at [32, 173] on div "Contacts" at bounding box center [25, 180] width 35 height 21
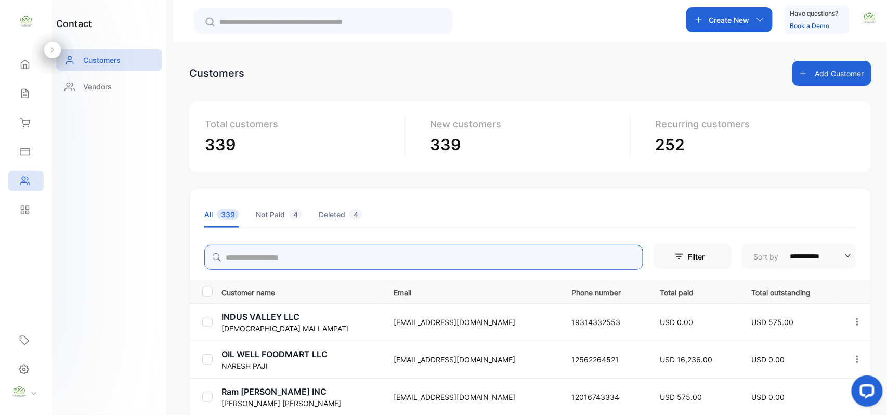
click at [269, 265] on input "search" at bounding box center [423, 257] width 439 height 25
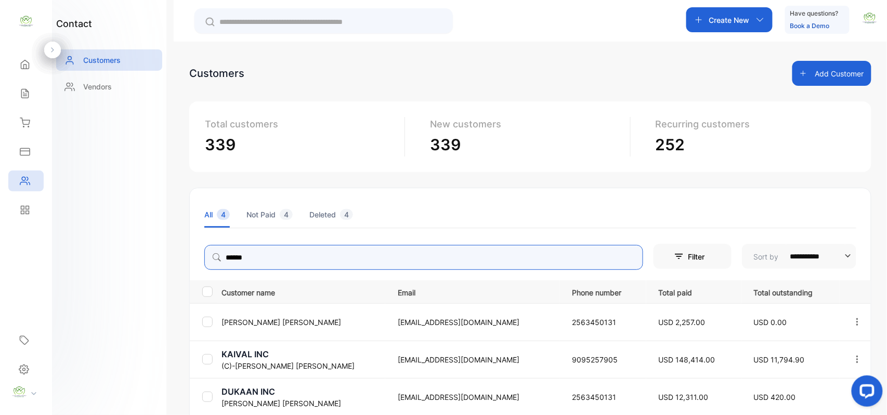
type input "******"
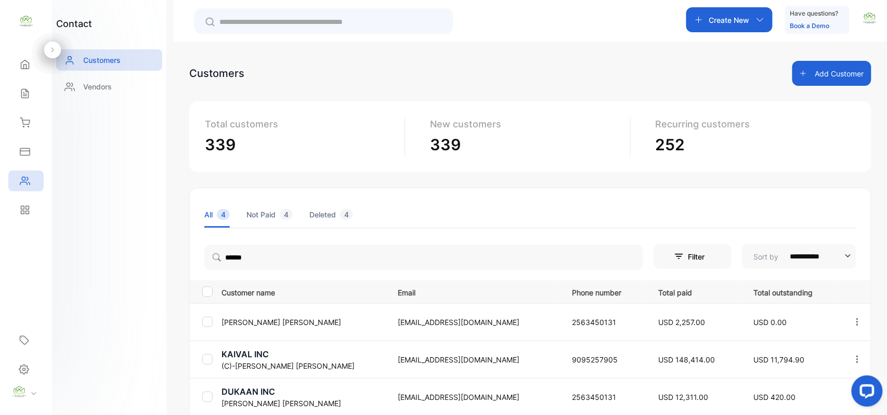
drag, startPoint x: 146, startPoint y: 269, endPoint x: 213, endPoint y: 306, distance: 76.5
click at [147, 269] on div "contact Customers Vendors" at bounding box center [109, 207] width 114 height 415
click at [275, 357] on p "KAIVAL INC" at bounding box center [302, 354] width 163 height 12
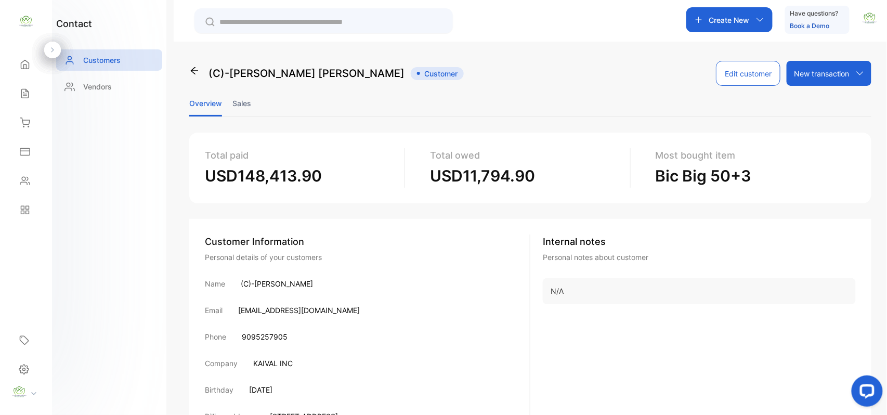
click at [237, 94] on li "Sales" at bounding box center [241, 103] width 19 height 27
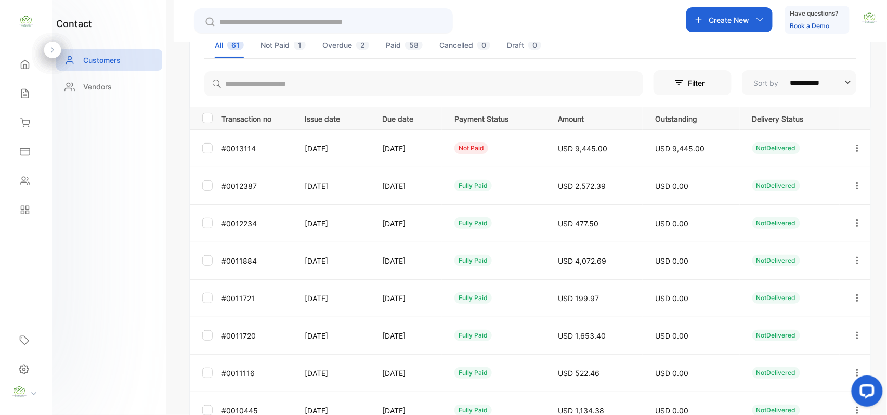
scroll to position [258, 0]
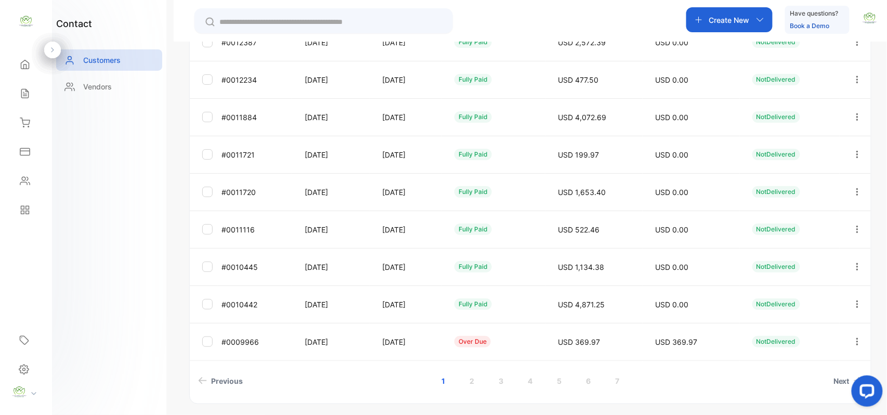
click at [472, 375] on link "2" at bounding box center [472, 380] width 30 height 19
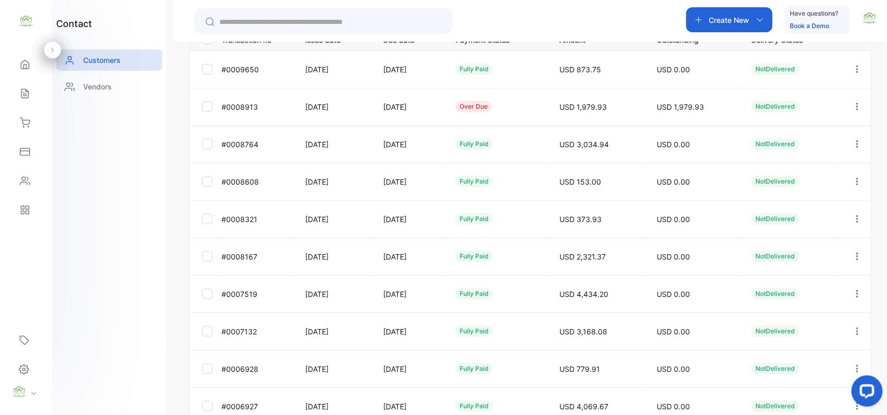
scroll to position [277, 0]
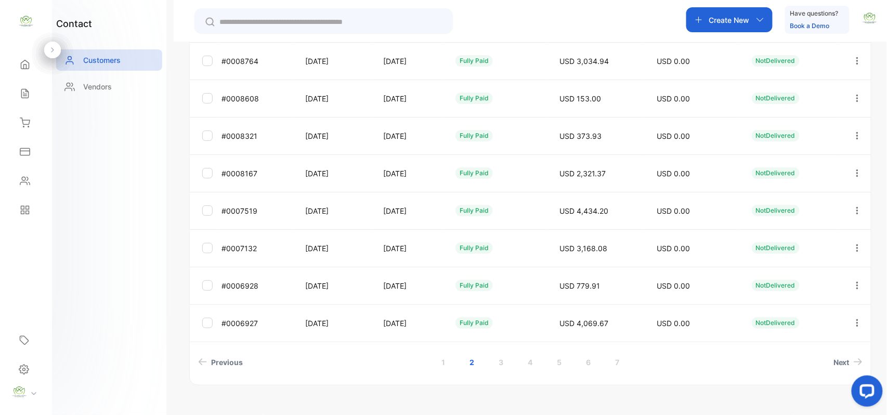
click at [441, 360] on link "1" at bounding box center [443, 361] width 29 height 19
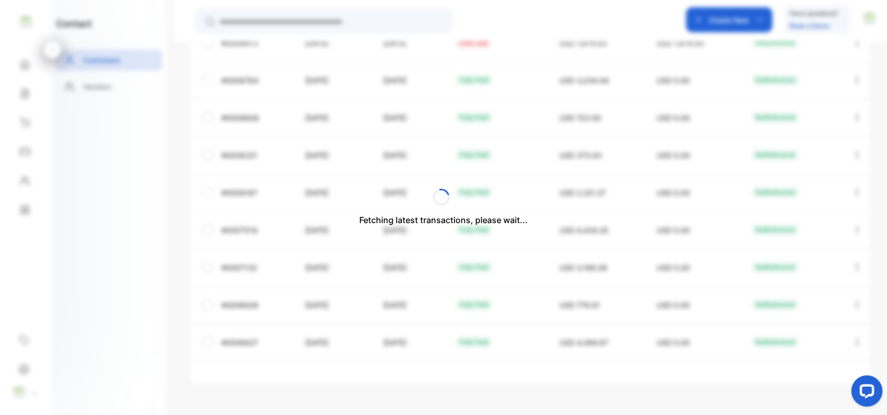
scroll to position [258, 0]
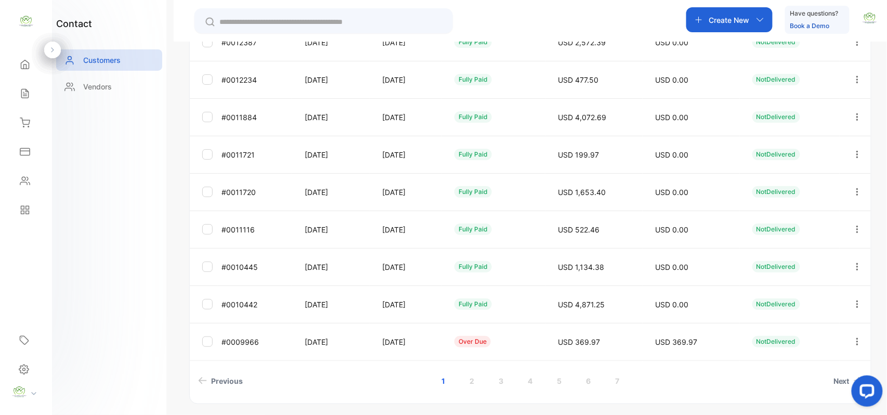
click at [471, 378] on link "2" at bounding box center [472, 380] width 30 height 19
click at [439, 381] on link "1" at bounding box center [443, 380] width 29 height 19
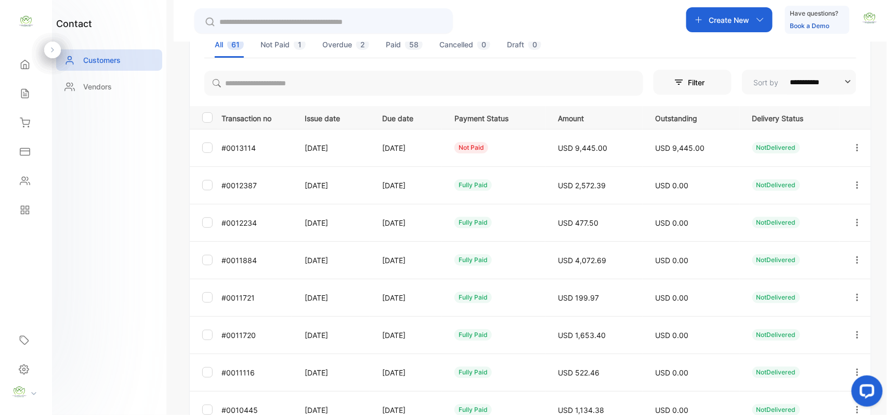
scroll to position [0, 0]
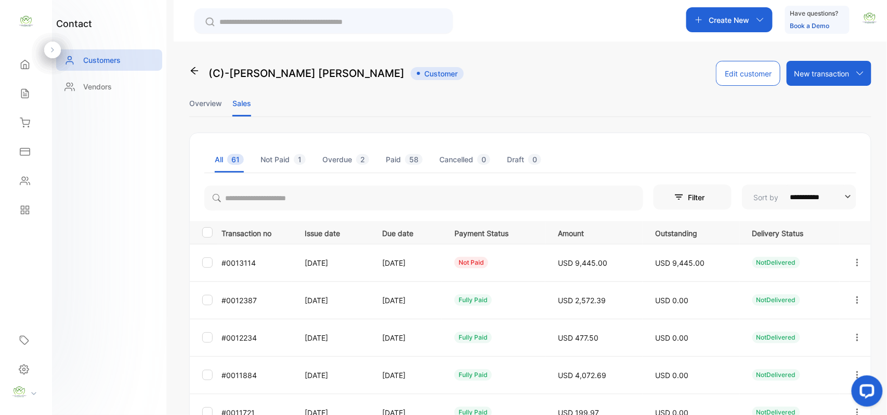
click at [33, 100] on div "Sales" at bounding box center [25, 93] width 35 height 21
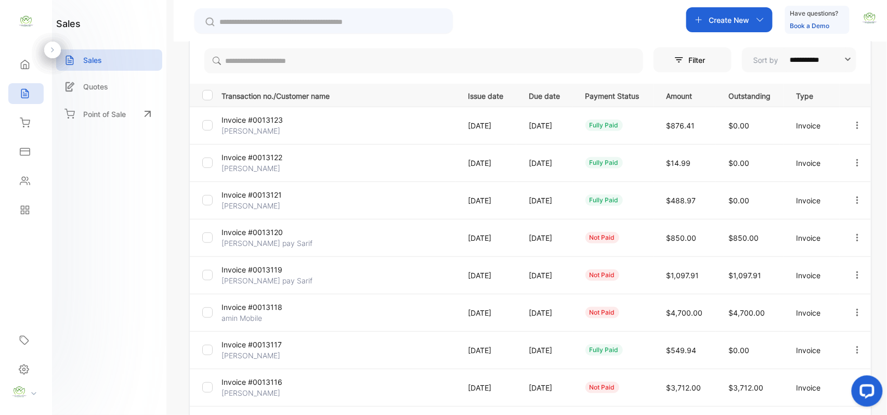
scroll to position [161, 0]
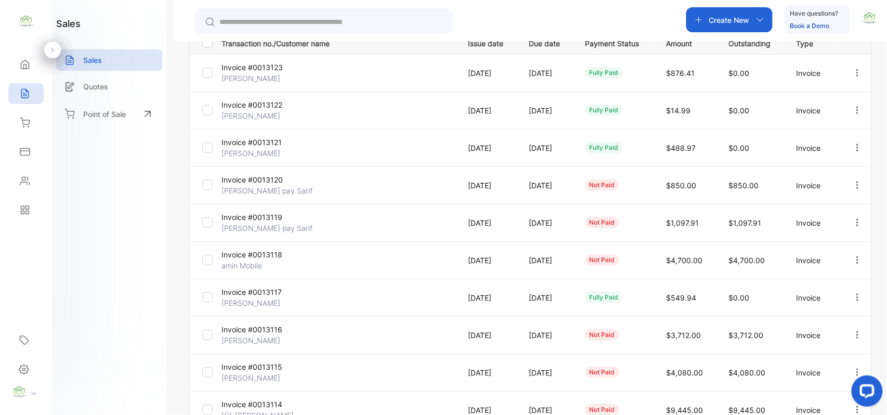
click at [236, 258] on p "Invoice #0013118" at bounding box center [260, 254] width 78 height 11
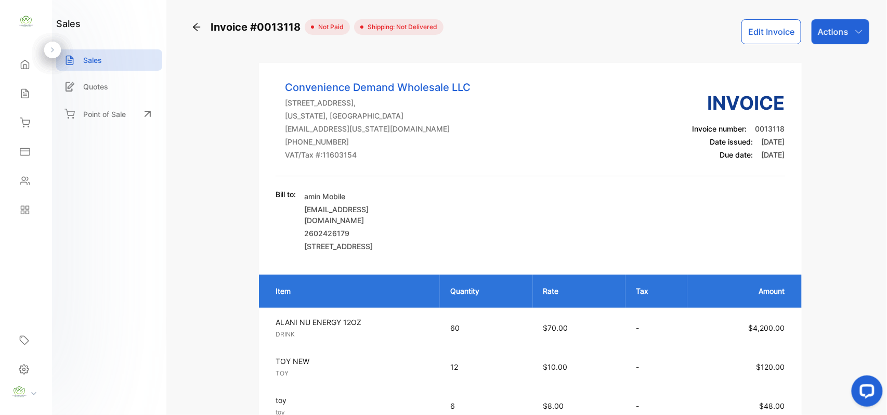
click at [772, 36] on button "Edit Invoice" at bounding box center [771, 31] width 60 height 25
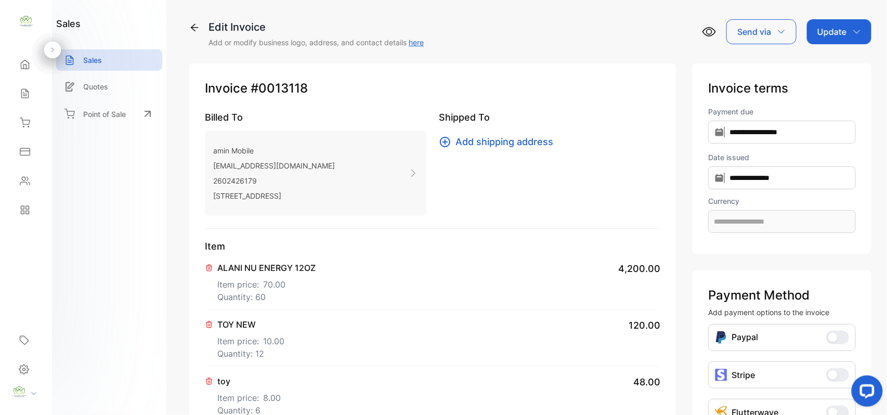
type input "**********"
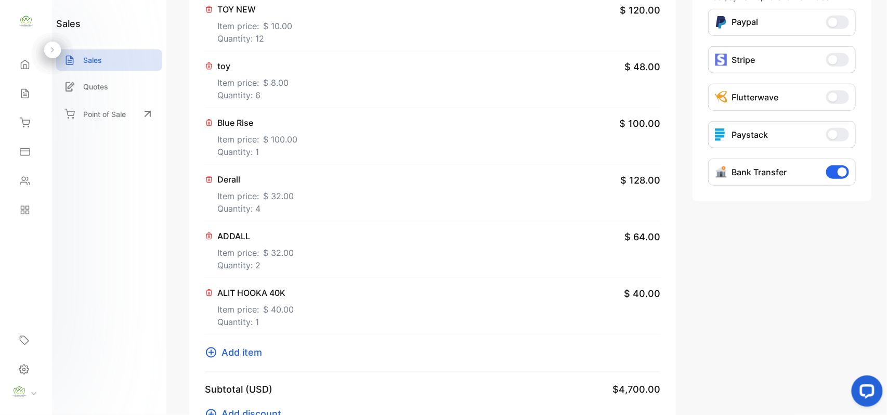
scroll to position [323, 0]
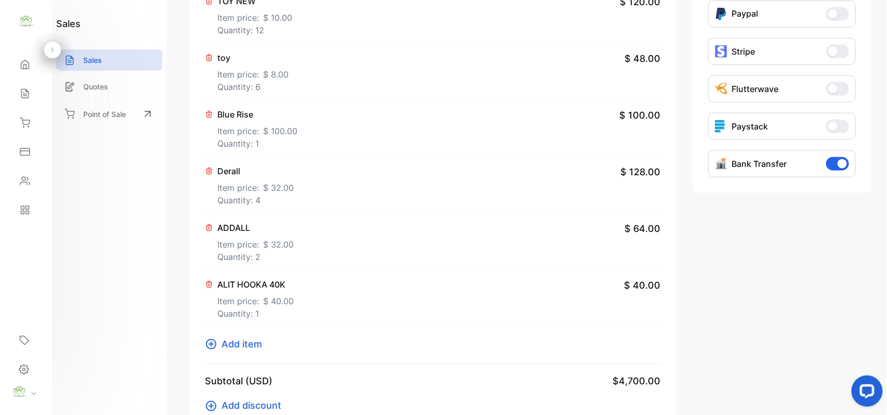
click at [231, 339] on span "Add item" at bounding box center [241, 344] width 41 height 14
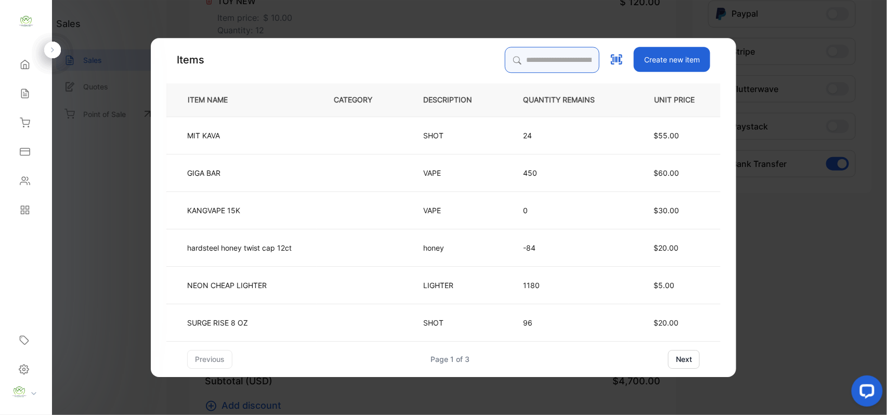
click at [534, 54] on input "search" at bounding box center [552, 60] width 95 height 26
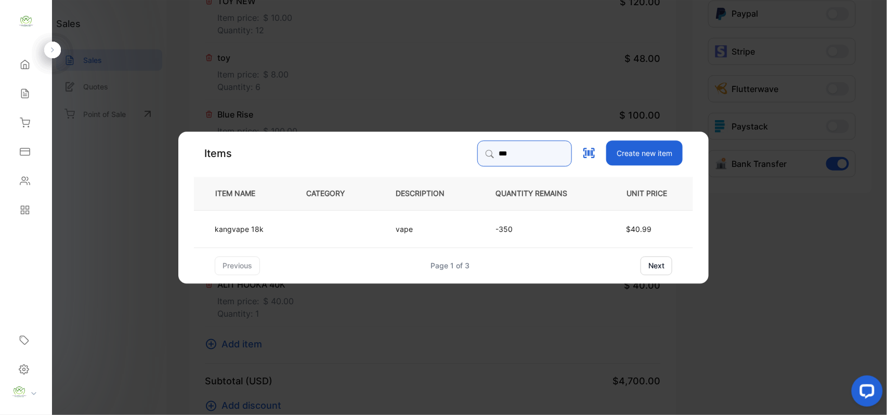
type input "***"
click at [331, 226] on td at bounding box center [333, 227] width 89 height 37
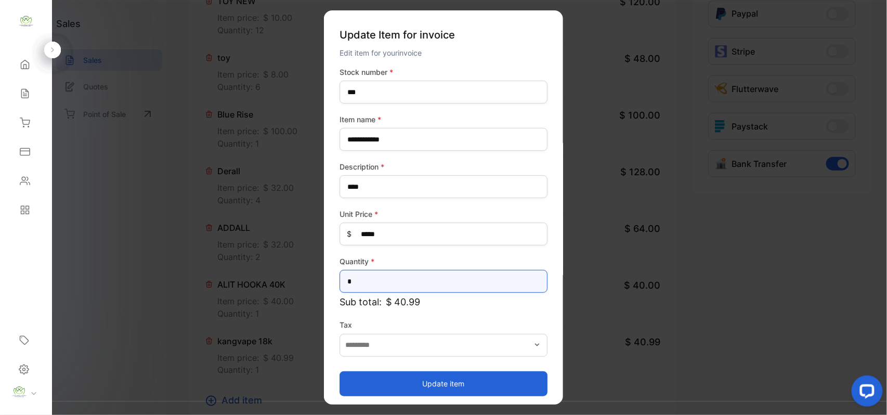
click at [410, 284] on input "*" at bounding box center [443, 281] width 208 height 23
type input "*"
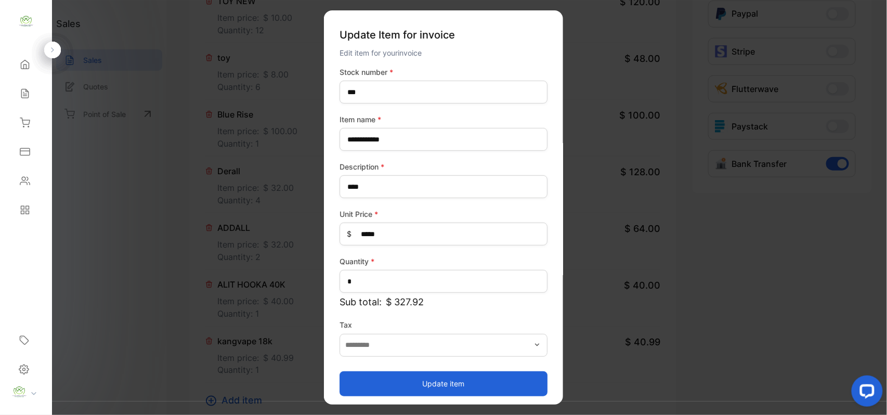
click at [430, 379] on button "Update item" at bounding box center [443, 383] width 208 height 25
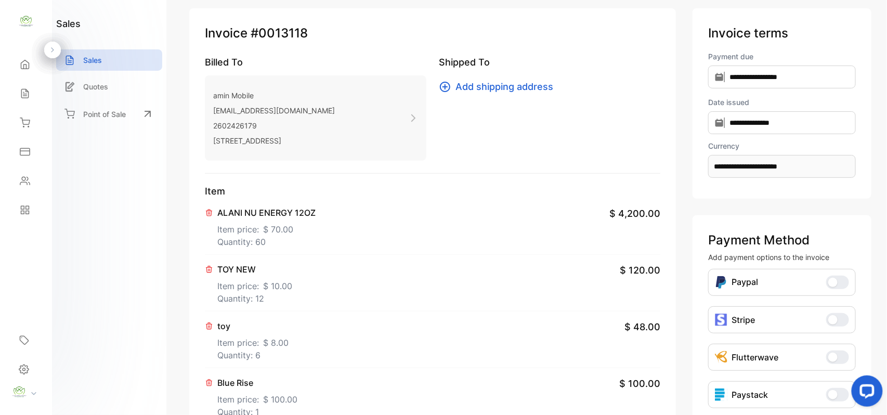
scroll to position [0, 0]
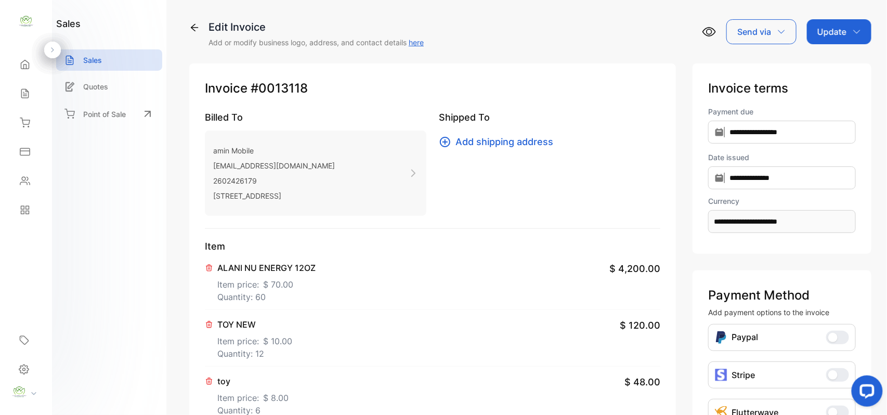
click at [825, 26] on p "Update" at bounding box center [831, 31] width 29 height 12
click at [838, 56] on div "Invoice" at bounding box center [841, 66] width 60 height 21
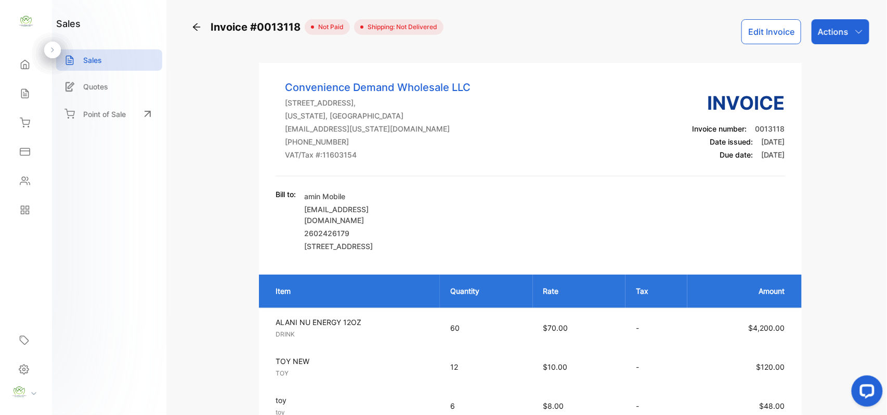
click at [837, 36] on p "Actions" at bounding box center [833, 31] width 31 height 12
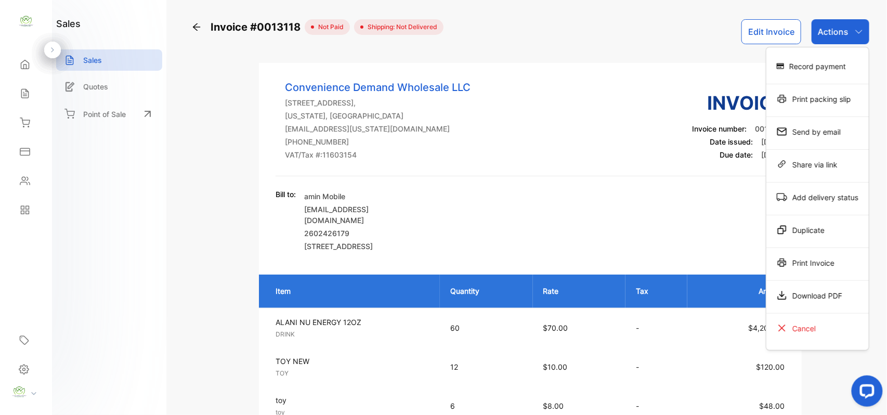
click at [809, 266] on div "Print Invoice" at bounding box center [817, 262] width 102 height 21
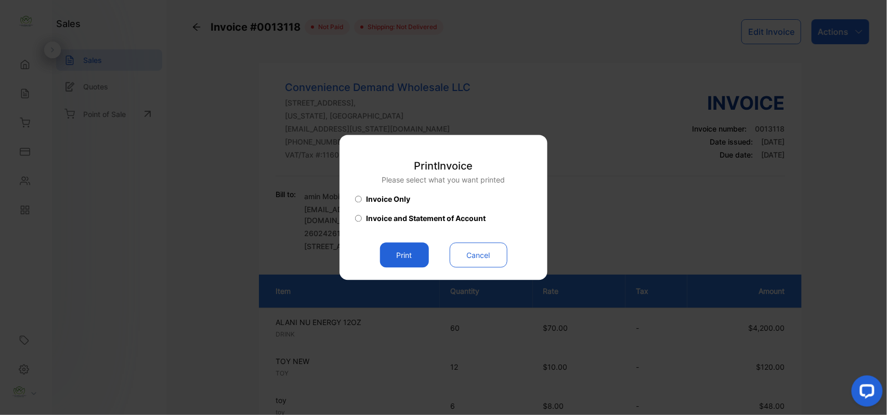
click at [421, 256] on button "Print" at bounding box center [404, 255] width 49 height 25
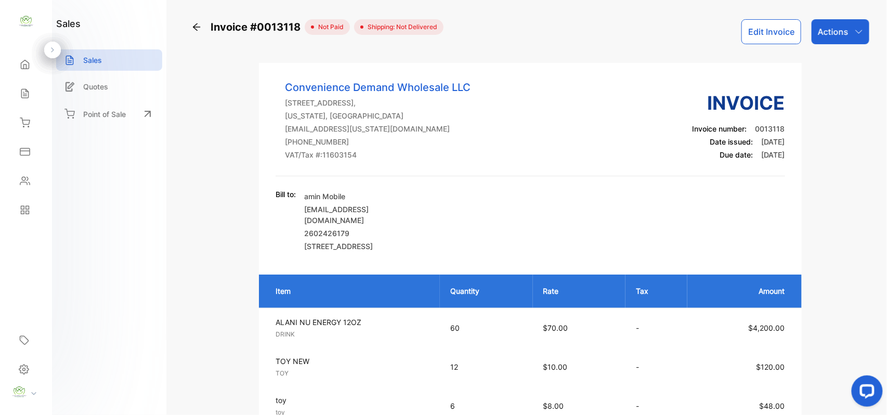
click at [769, 36] on button "Edit Invoice" at bounding box center [771, 31] width 60 height 25
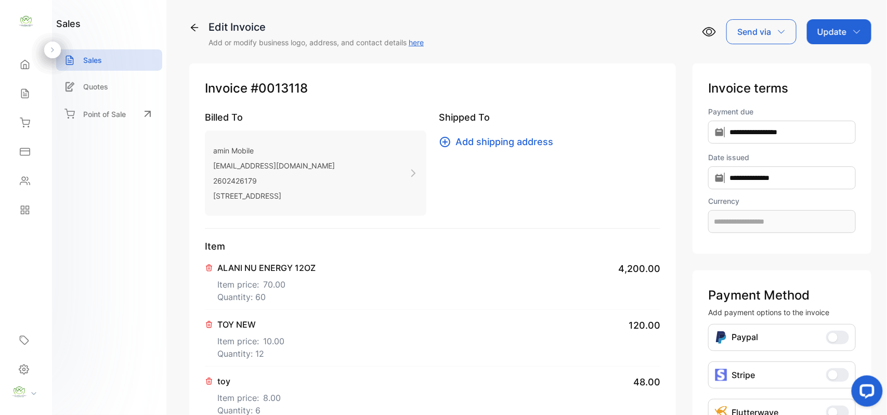
type input "**********"
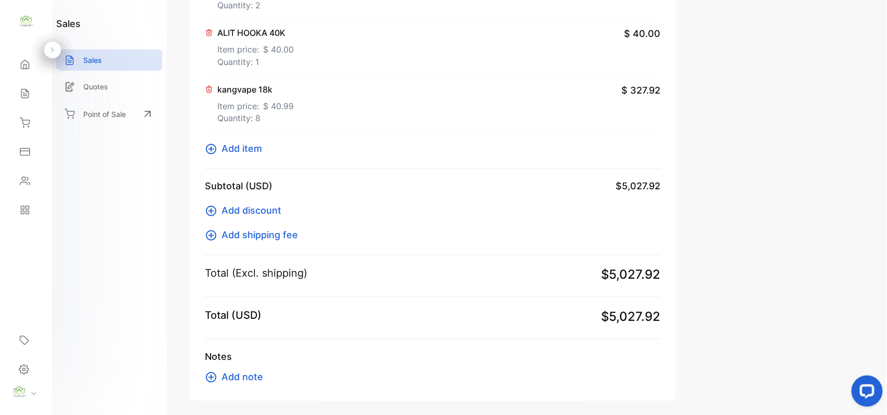
scroll to position [621, 0]
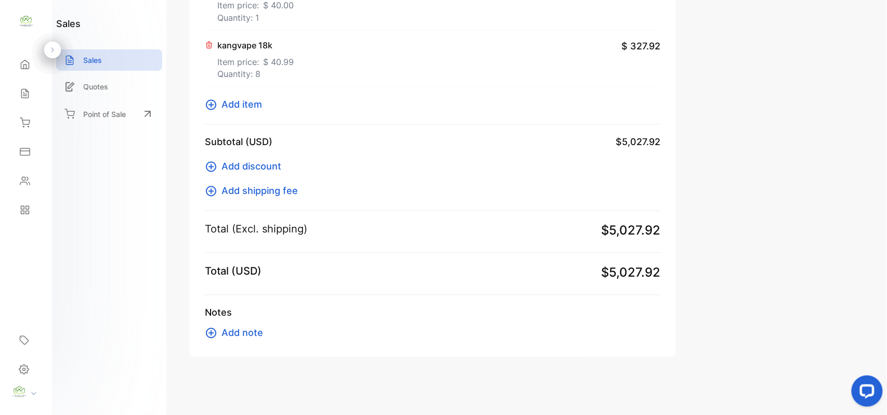
click at [244, 332] on span "Add note" at bounding box center [242, 333] width 42 height 14
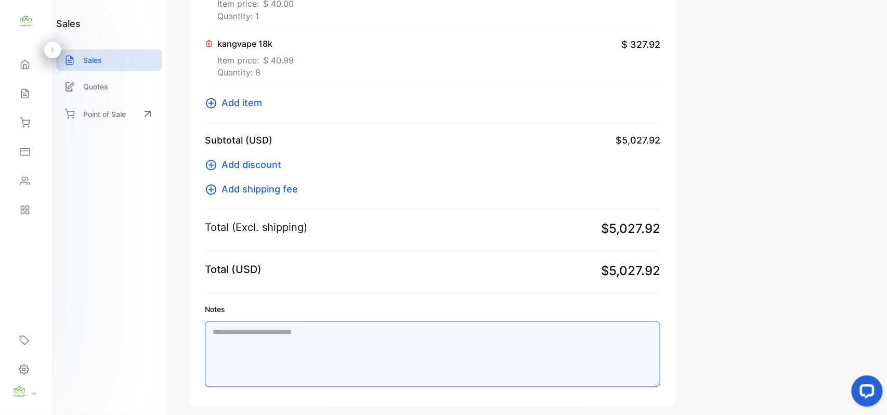
click at [291, 341] on textarea "Notes" at bounding box center [432, 354] width 455 height 66
type textarea "*"
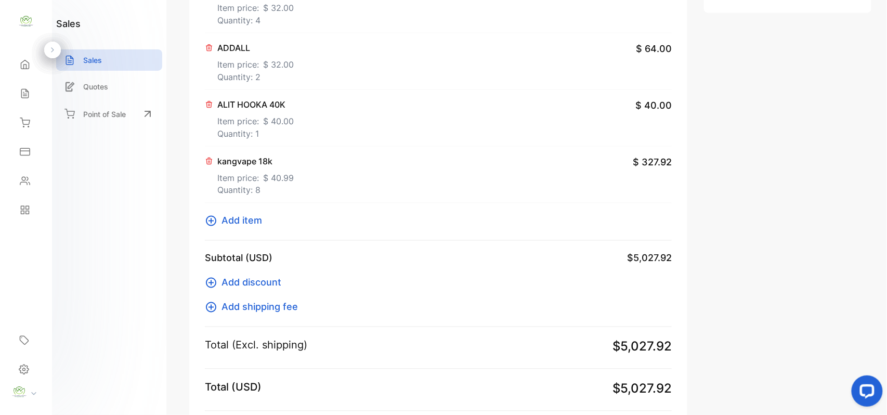
scroll to position [0, 0]
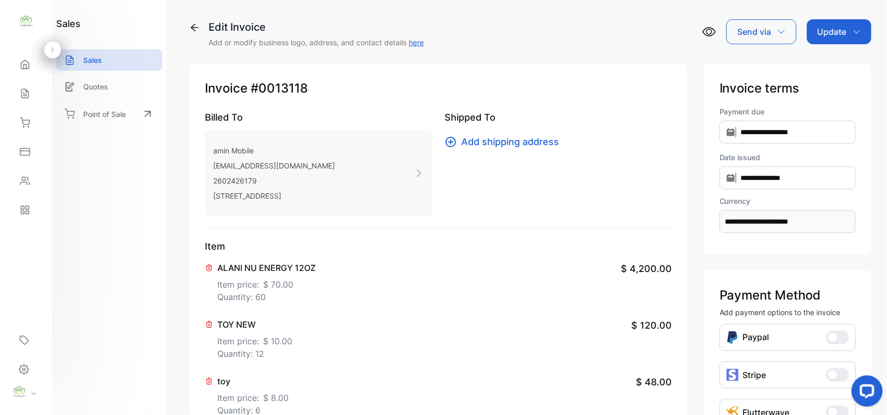
click at [832, 37] on p "Update" at bounding box center [831, 31] width 29 height 12
type textarea "**********"
click at [829, 57] on div "Invoice" at bounding box center [841, 66] width 60 height 21
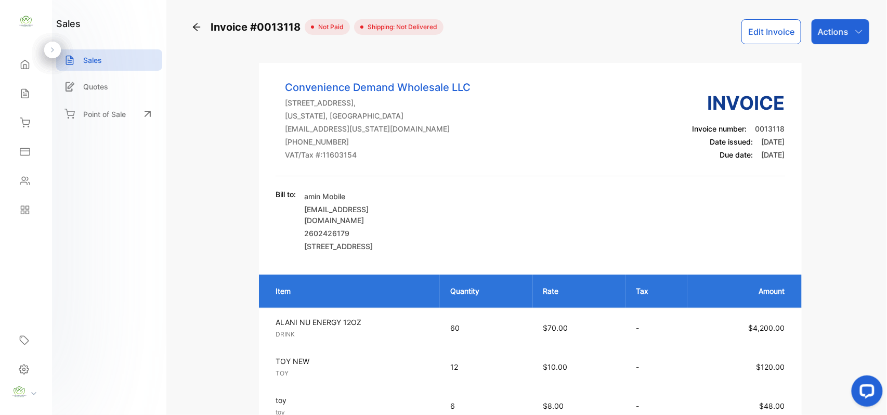
click at [849, 27] on div "Actions" at bounding box center [840, 31] width 58 height 25
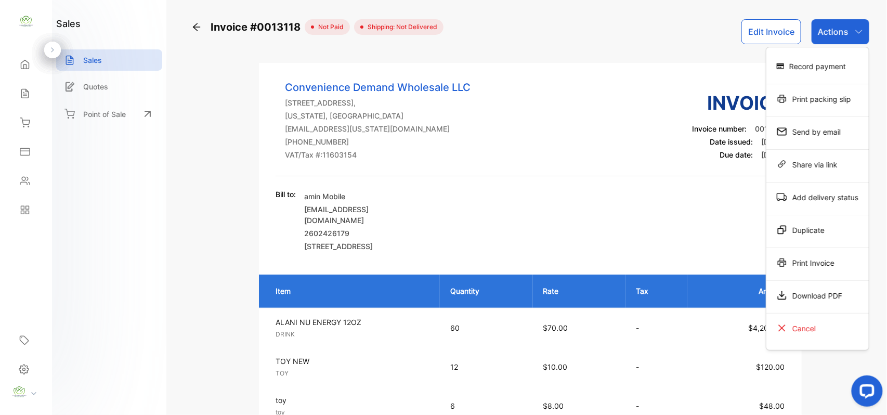
click at [824, 127] on div "Send by email" at bounding box center [817, 131] width 102 height 21
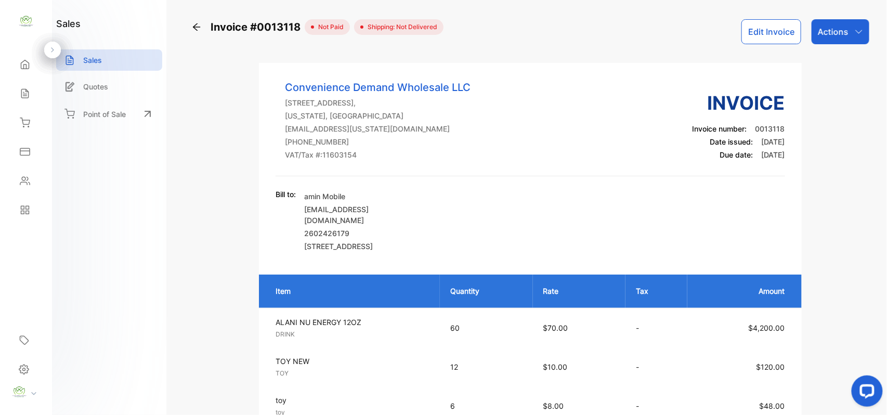
drag, startPoint x: 125, startPoint y: 211, endPoint x: 127, endPoint y: 204, distance: 6.9
click at [26, 100] on div "Sales" at bounding box center [25, 93] width 35 height 21
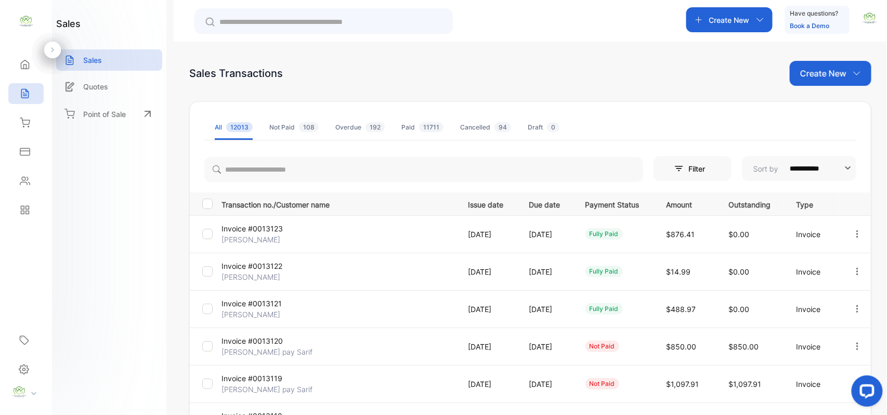
scroll to position [161, 0]
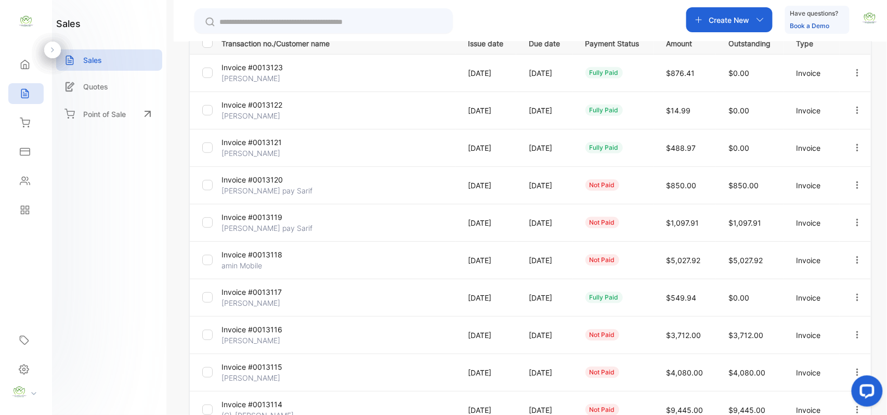
click at [17, 117] on div "Inventory" at bounding box center [25, 122] width 35 height 21
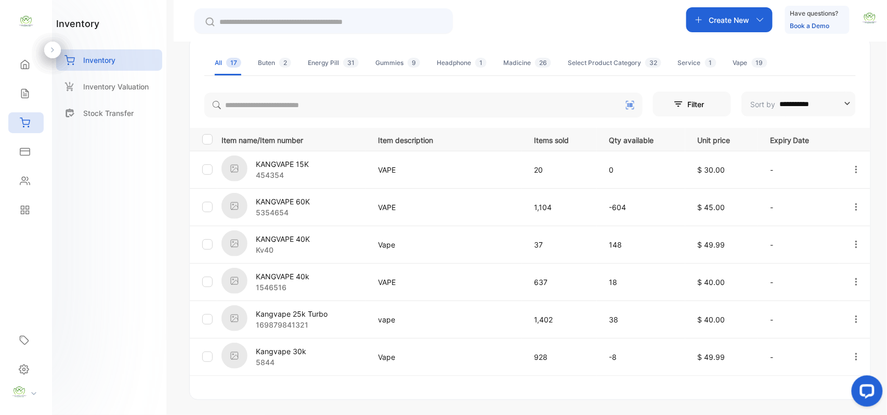
click at [19, 183] on div "Contacts" at bounding box center [24, 181] width 14 height 10
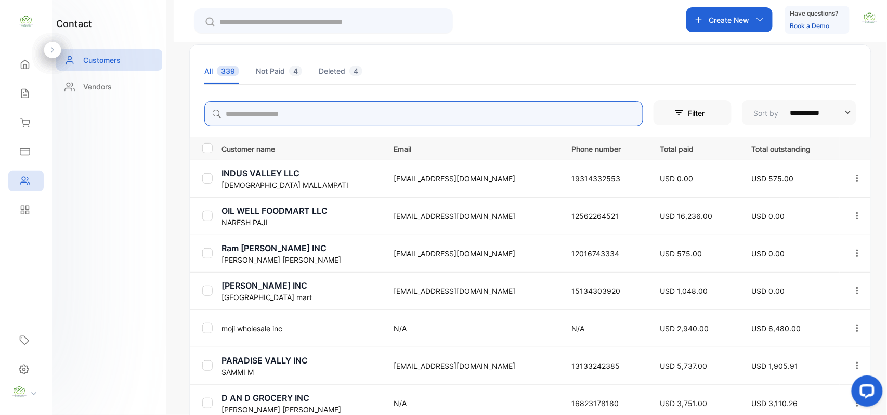
click at [320, 119] on input "search" at bounding box center [423, 113] width 439 height 25
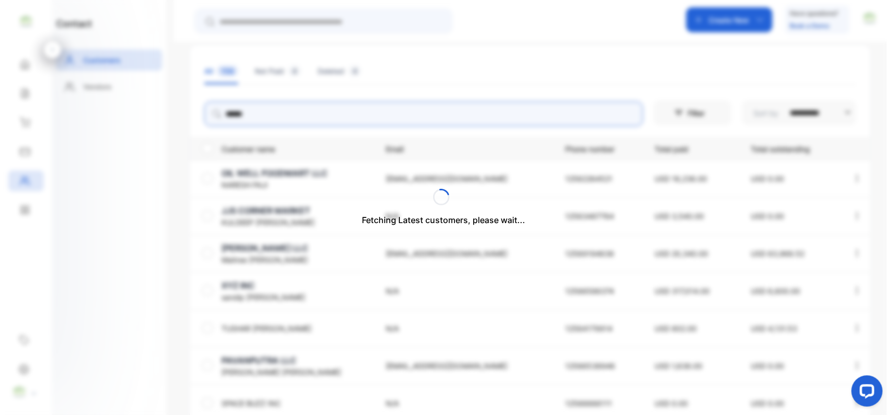
scroll to position [18, 0]
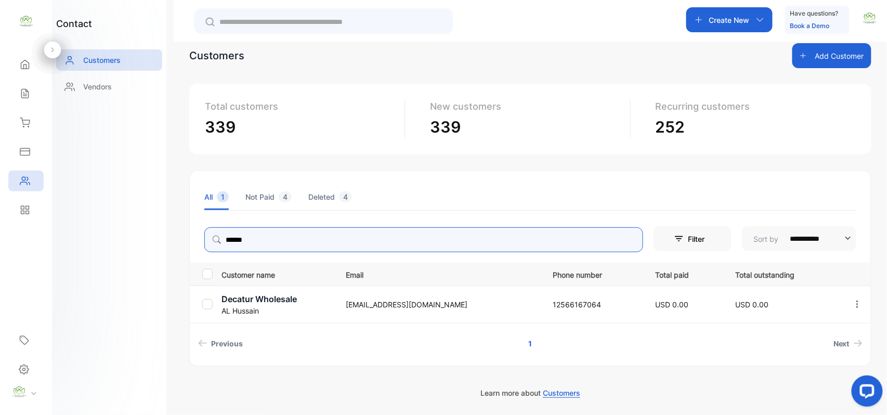
type input "******"
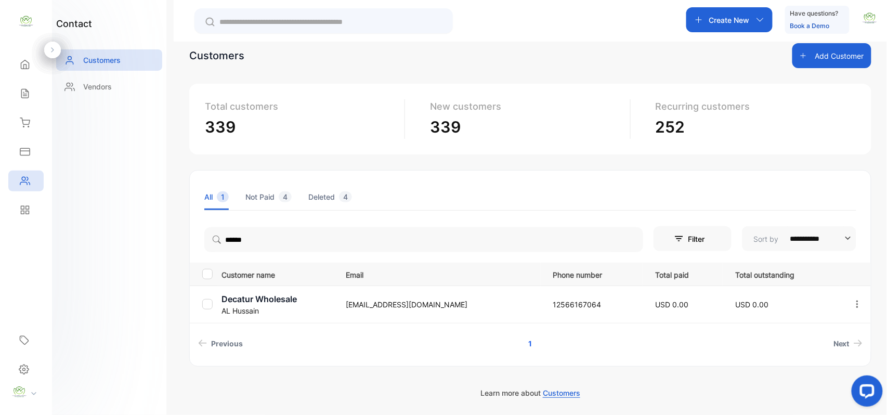
click at [32, 90] on div "Sales" at bounding box center [25, 93] width 35 height 21
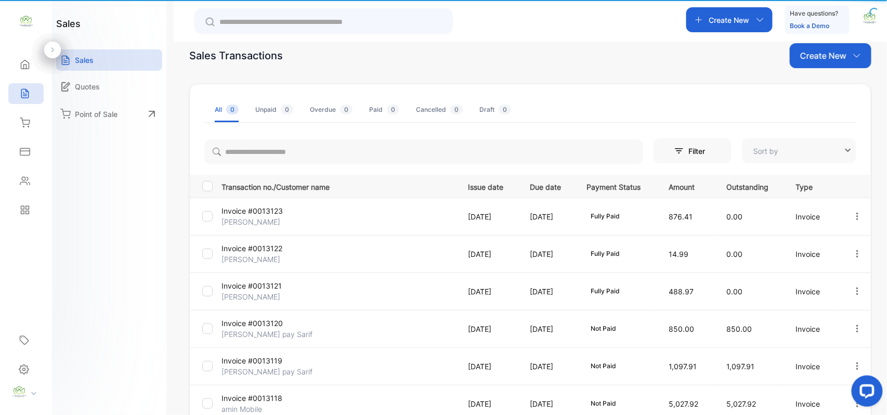
type input "**********"
